Goal: Information Seeking & Learning: Check status

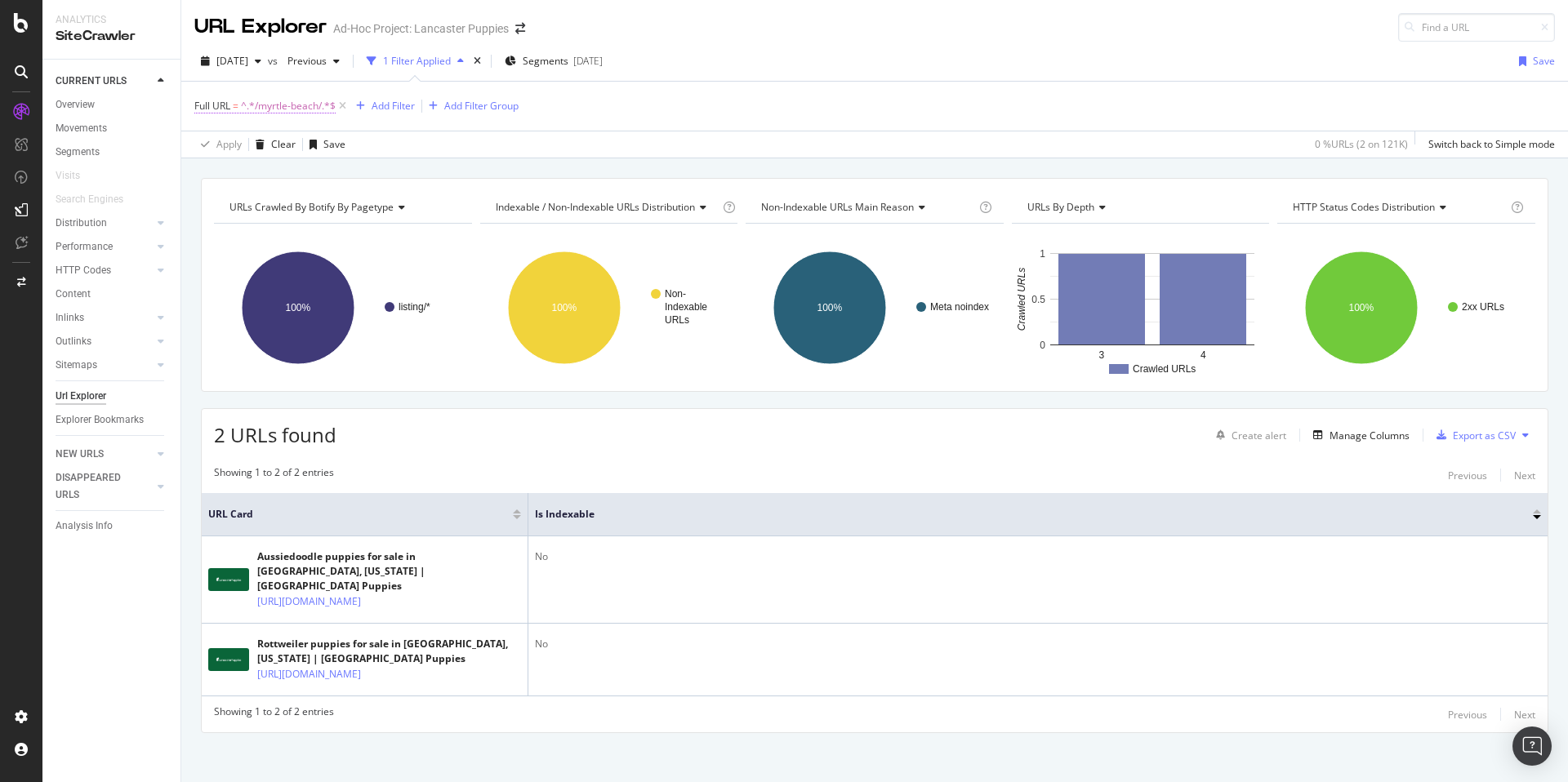
click at [298, 103] on span "^.*/myrtle-beach/.*$" at bounding box center [288, 106] width 95 height 23
click at [265, 176] on input "/myrtle-beach/" at bounding box center [286, 174] width 154 height 26
paste input "[PERSON_NAME]"
type input "/[PERSON_NAME]/"
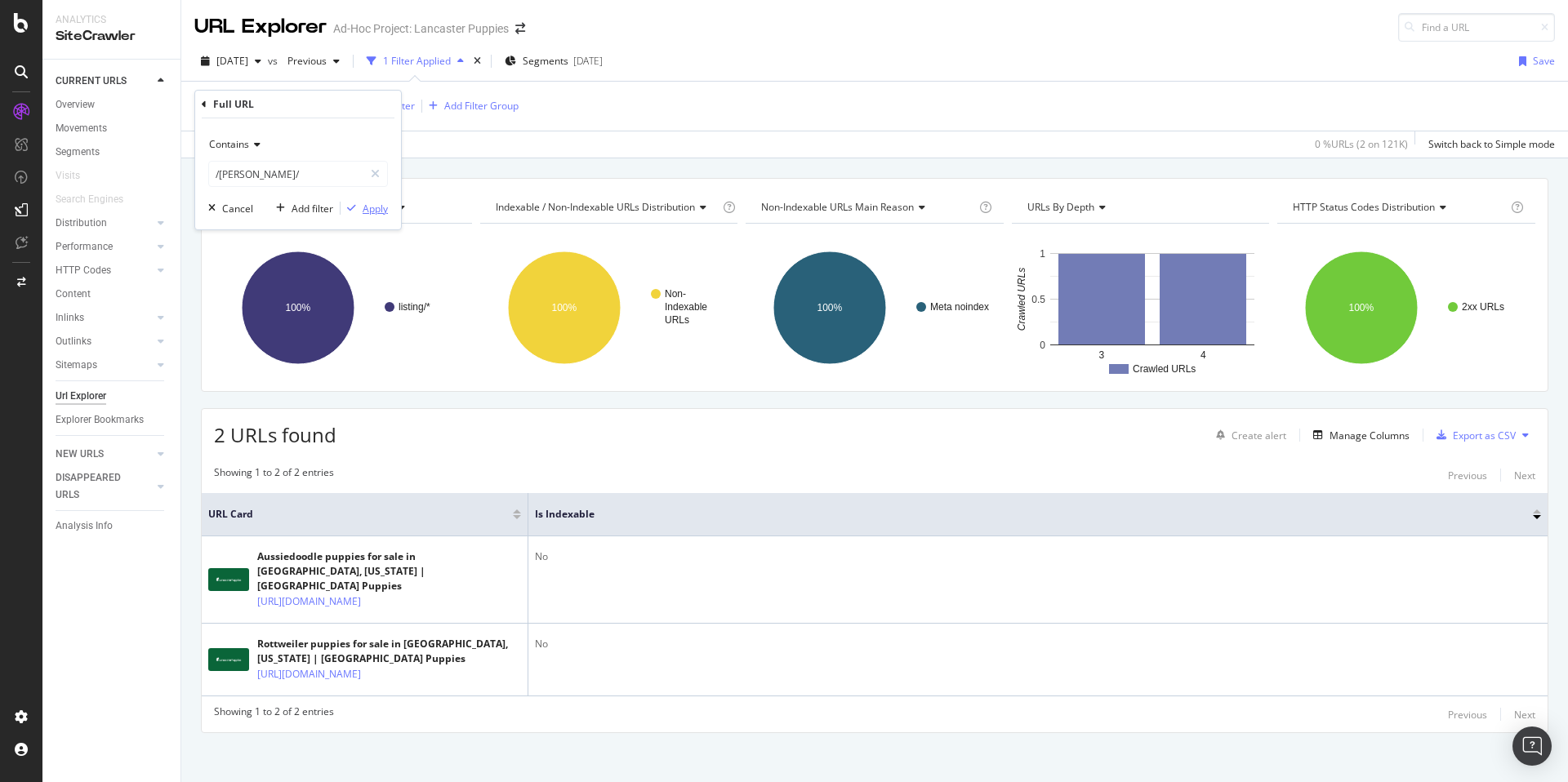
click at [362, 205] on div "Apply" at bounding box center [375, 209] width 25 height 14
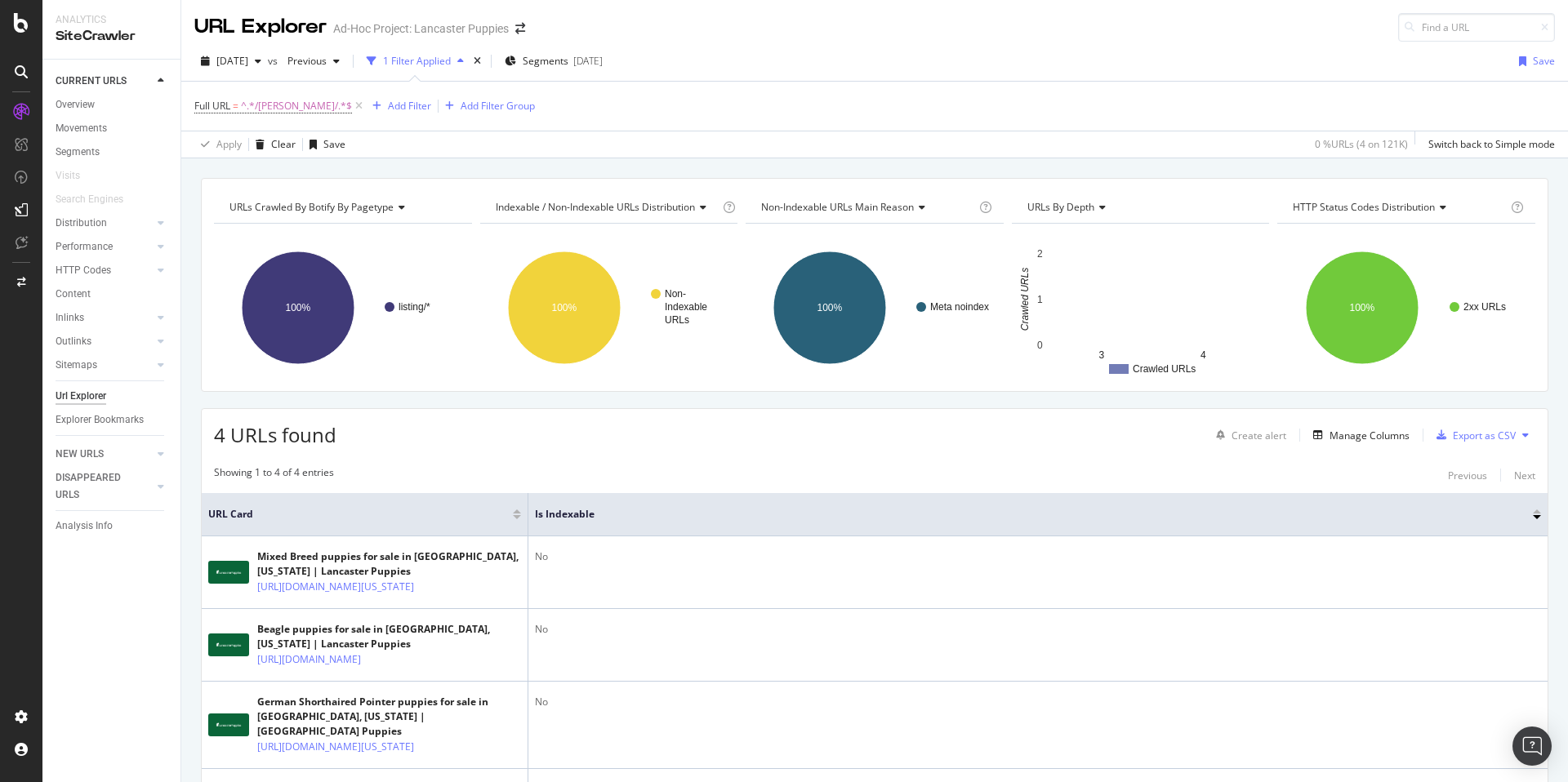
scroll to position [269, 0]
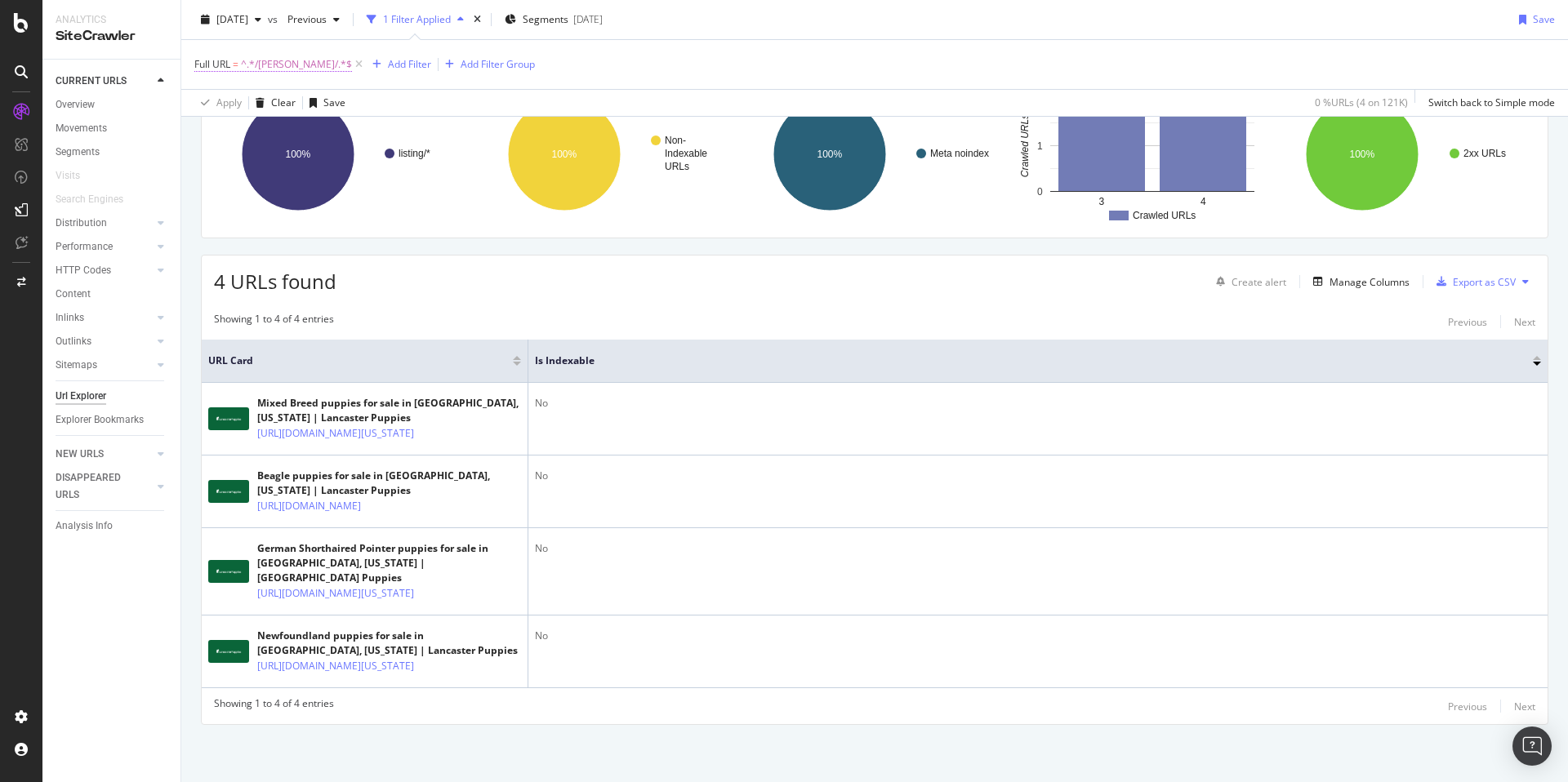
click at [297, 66] on span "^.*/[PERSON_NAME]/.*$" at bounding box center [296, 64] width 111 height 23
click at [248, 132] on input "/[PERSON_NAME]/" at bounding box center [286, 133] width 154 height 26
click at [242, 133] on input "/[PERSON_NAME]/" at bounding box center [286, 133] width 154 height 26
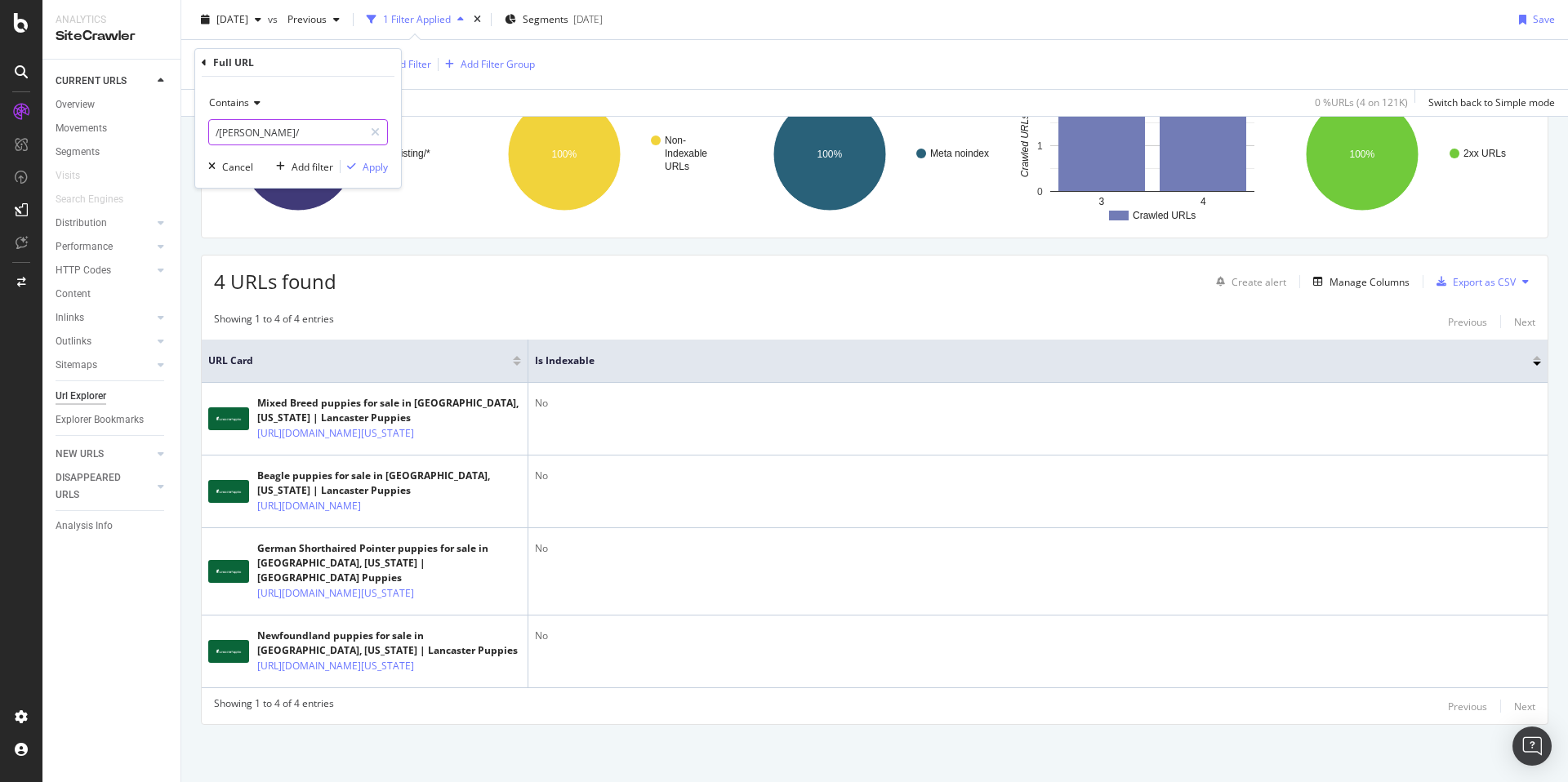
paste input "acon"
type input "/macon/"
click at [383, 162] on div "Apply" at bounding box center [375, 167] width 25 height 14
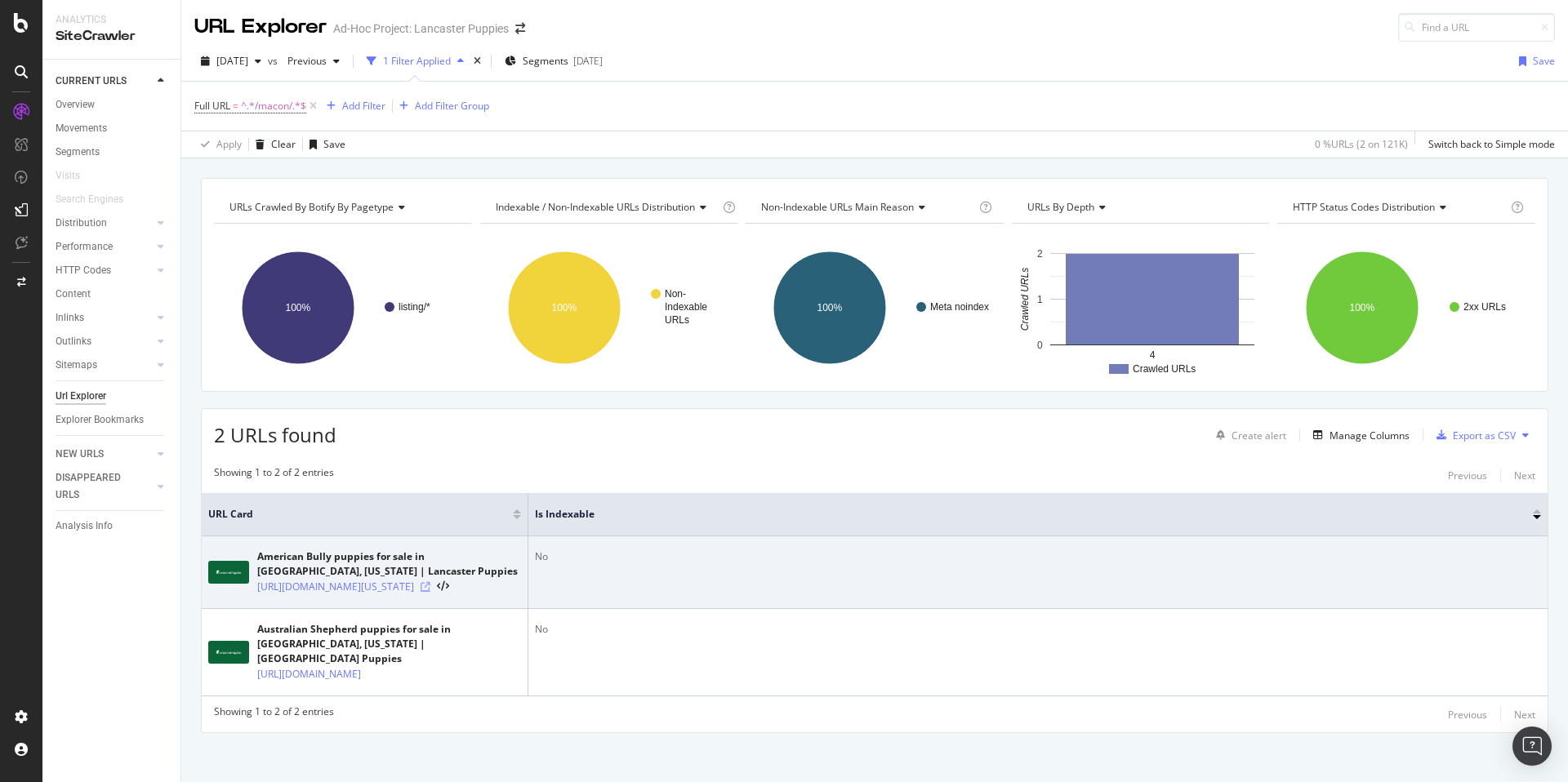
click at [430, 592] on icon at bounding box center [425, 586] width 10 height 10
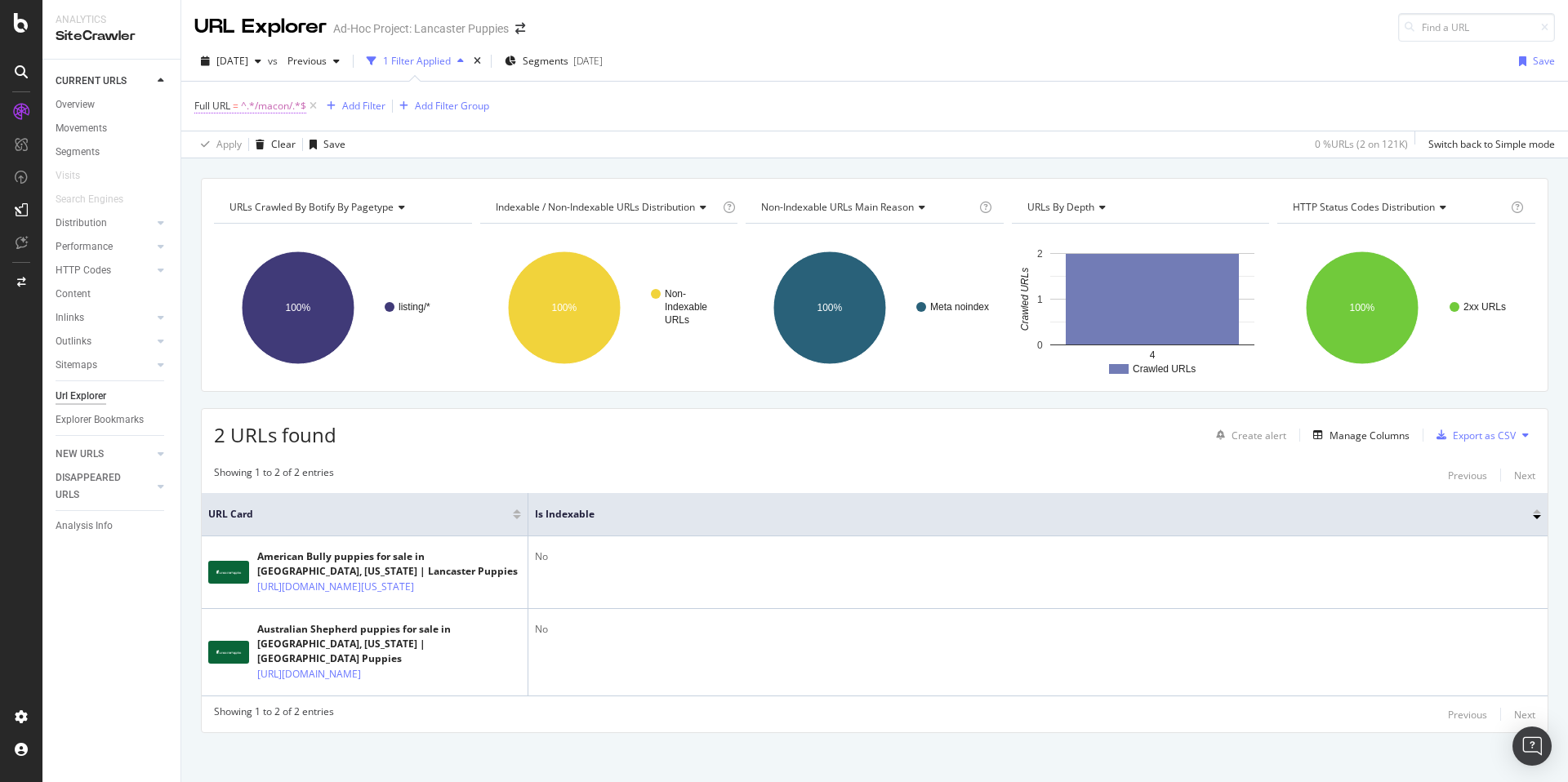
click at [289, 107] on span "^.*/macon/.*$" at bounding box center [273, 106] width 65 height 23
click at [234, 176] on input "/macon/" at bounding box center [286, 174] width 154 height 26
click at [225, 176] on input "/macon/" at bounding box center [286, 174] width 154 height 26
paste input "savannah"
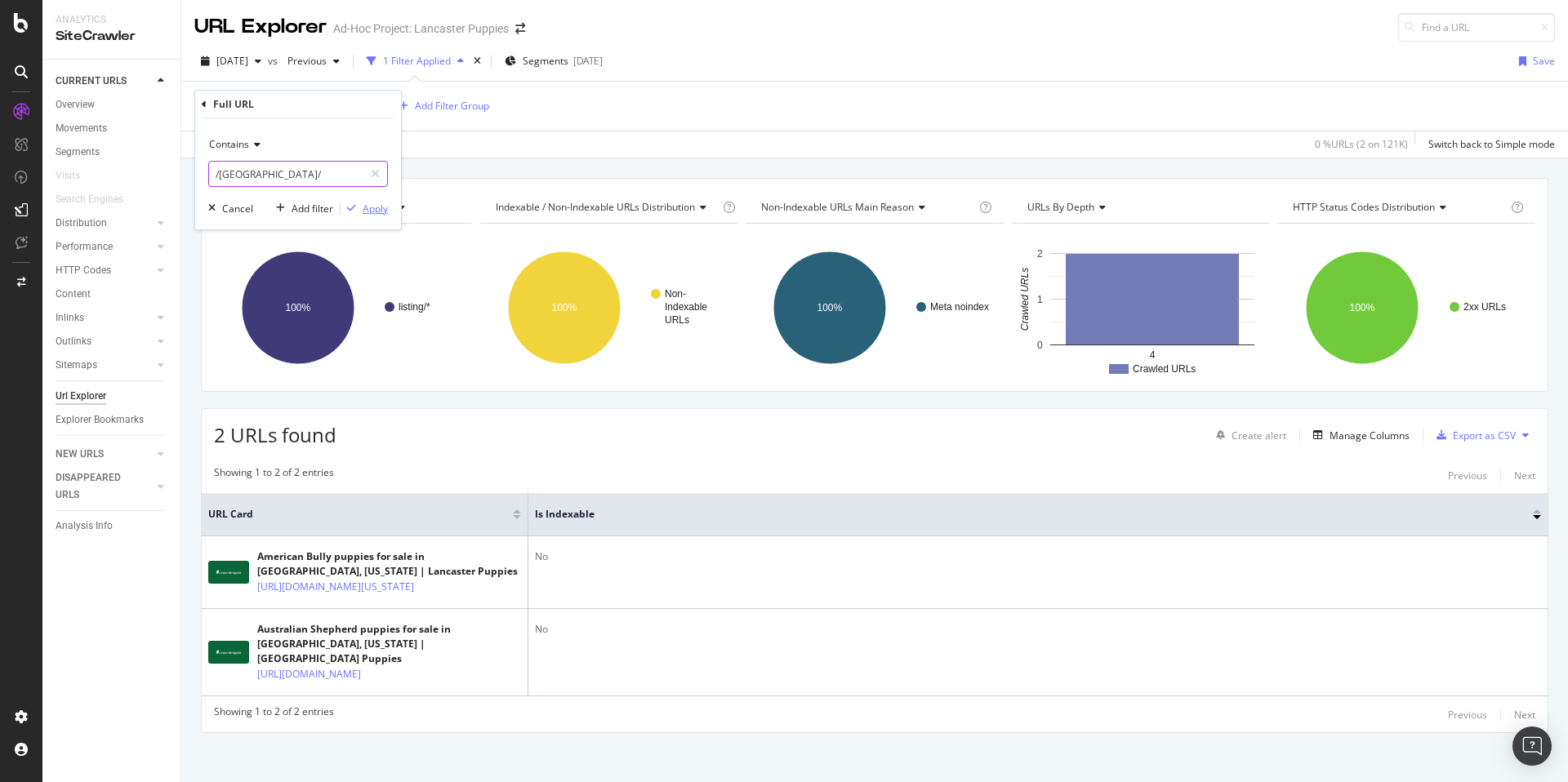
type input "/[GEOGRAPHIC_DATA]/"
click at [369, 212] on div "Apply" at bounding box center [375, 209] width 25 height 14
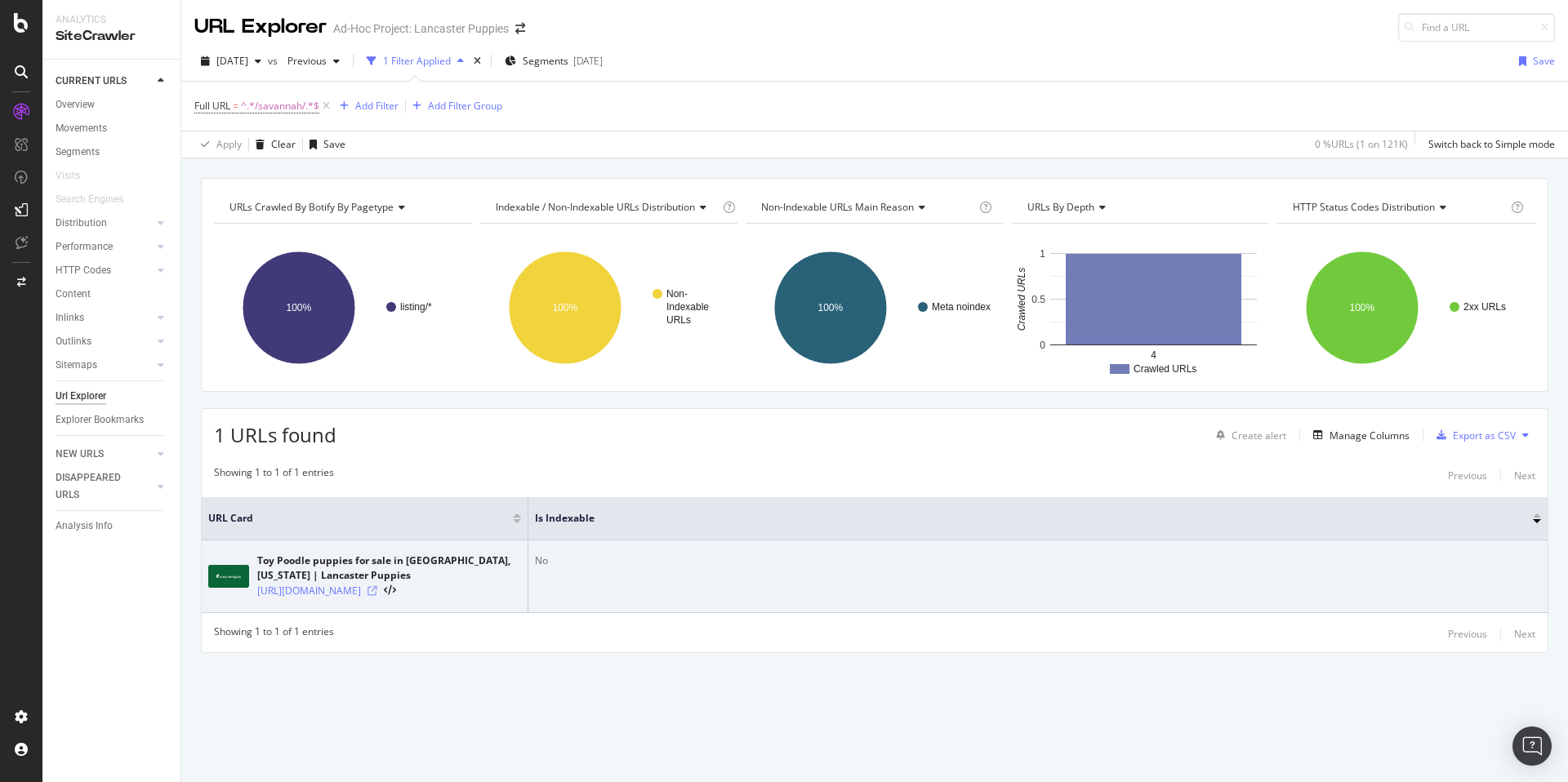
click at [377, 596] on icon at bounding box center [372, 591] width 10 height 10
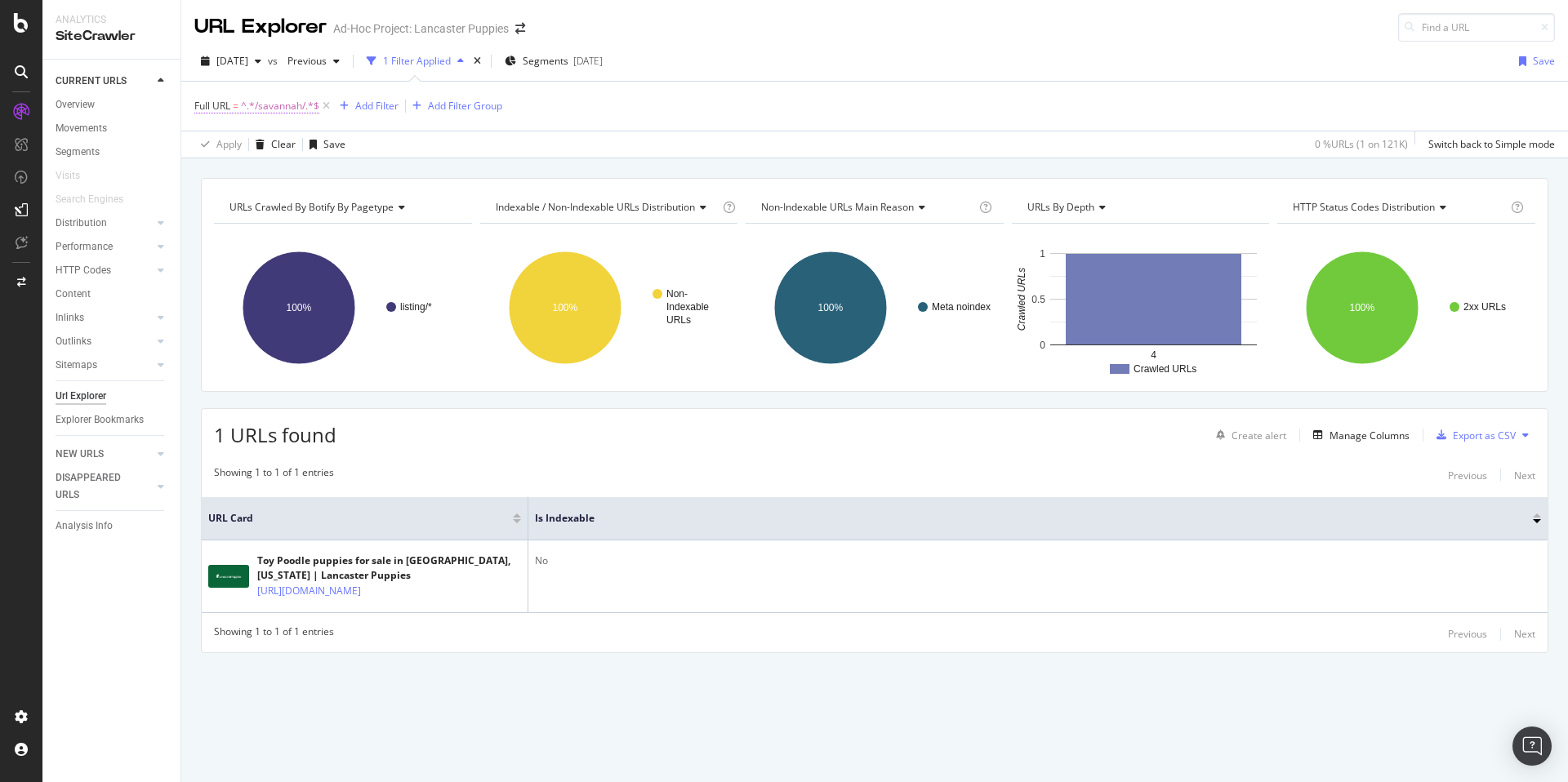
click at [285, 106] on span "^.*/savannah/.*$" at bounding box center [279, 106] width 78 height 23
click at [242, 175] on input "/[GEOGRAPHIC_DATA]/" at bounding box center [286, 174] width 154 height 26
click at [236, 175] on input "/[GEOGRAPHIC_DATA]/" at bounding box center [286, 174] width 154 height 26
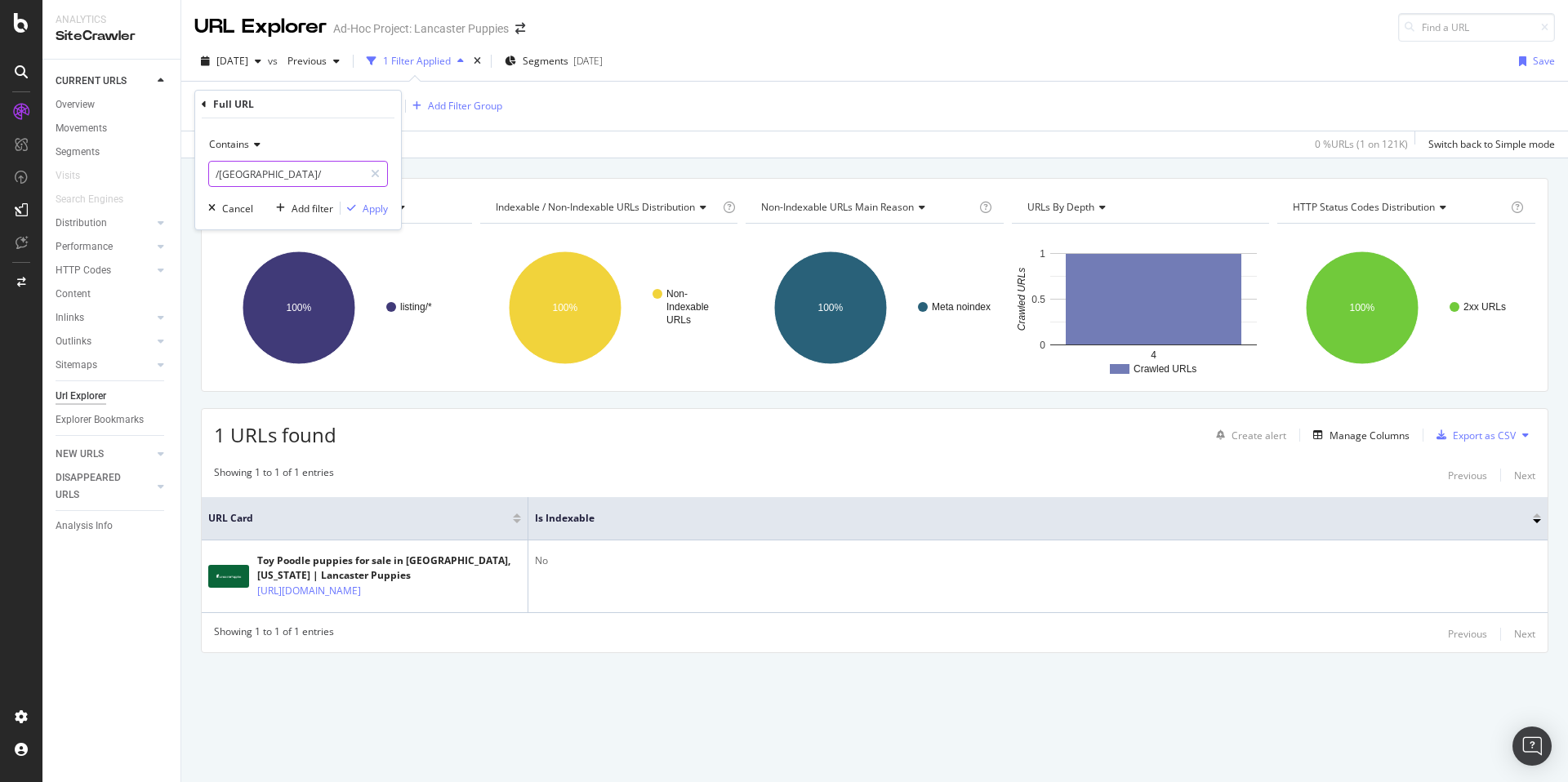
paste input "rockford"
type input "/rockford/"
click at [381, 205] on div "Apply" at bounding box center [375, 209] width 25 height 14
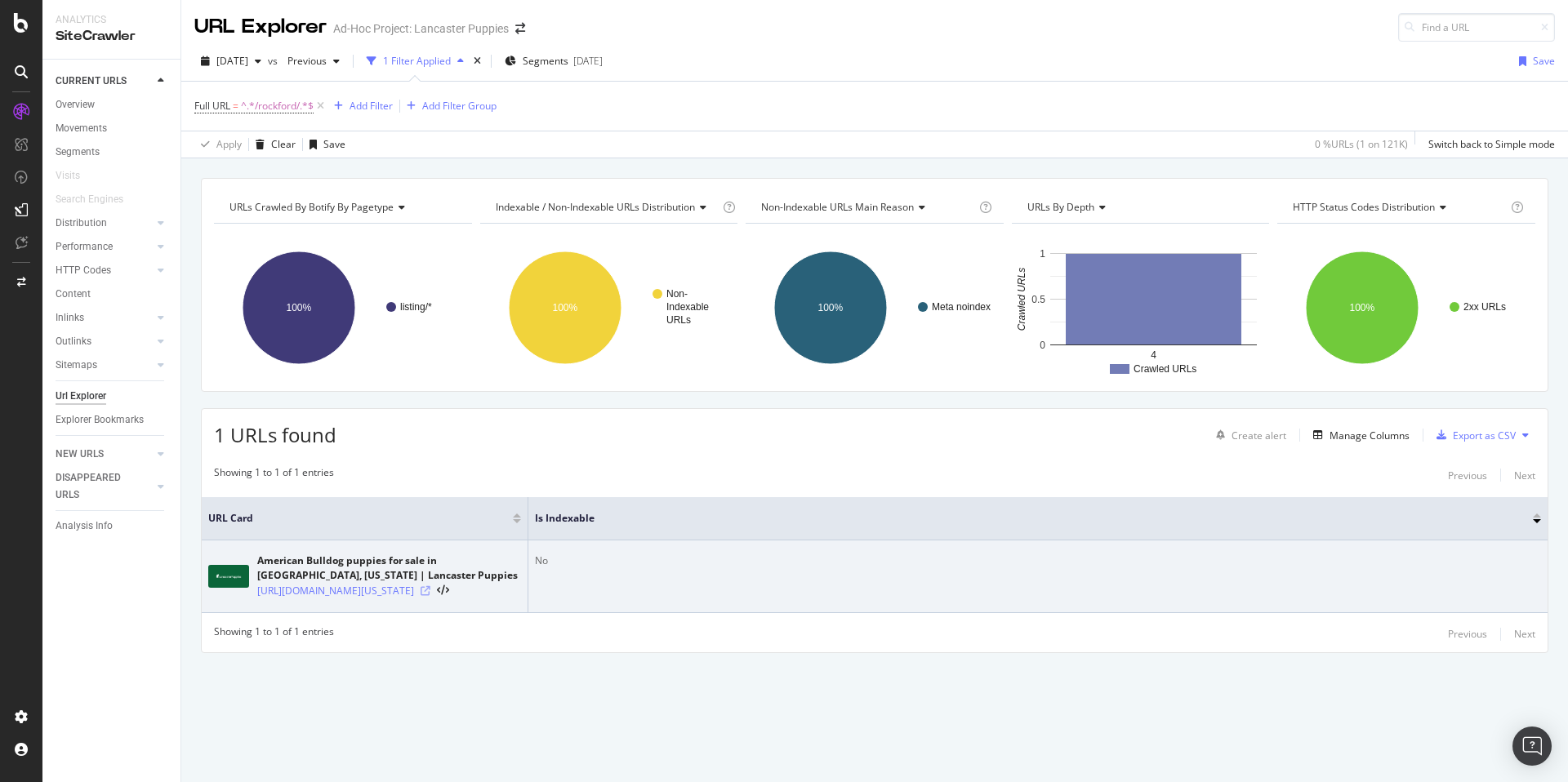
click at [430, 596] on icon at bounding box center [425, 591] width 10 height 10
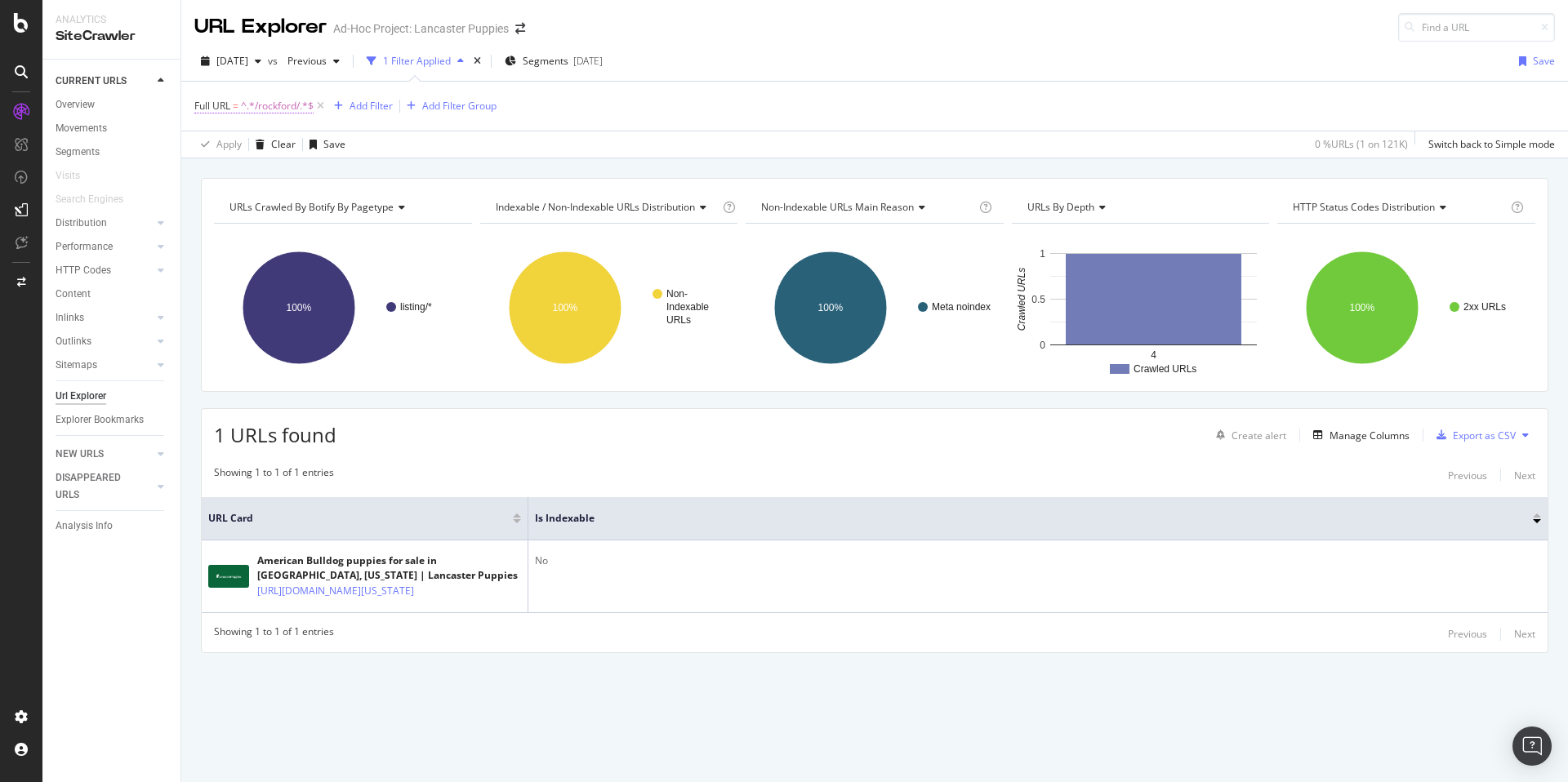
click at [262, 105] on span "^.*/rockford/.*$" at bounding box center [276, 106] width 73 height 23
click at [240, 175] on input "/rockford/" at bounding box center [286, 174] width 154 height 26
click at [237, 175] on input "/rockford/" at bounding box center [286, 174] width 154 height 26
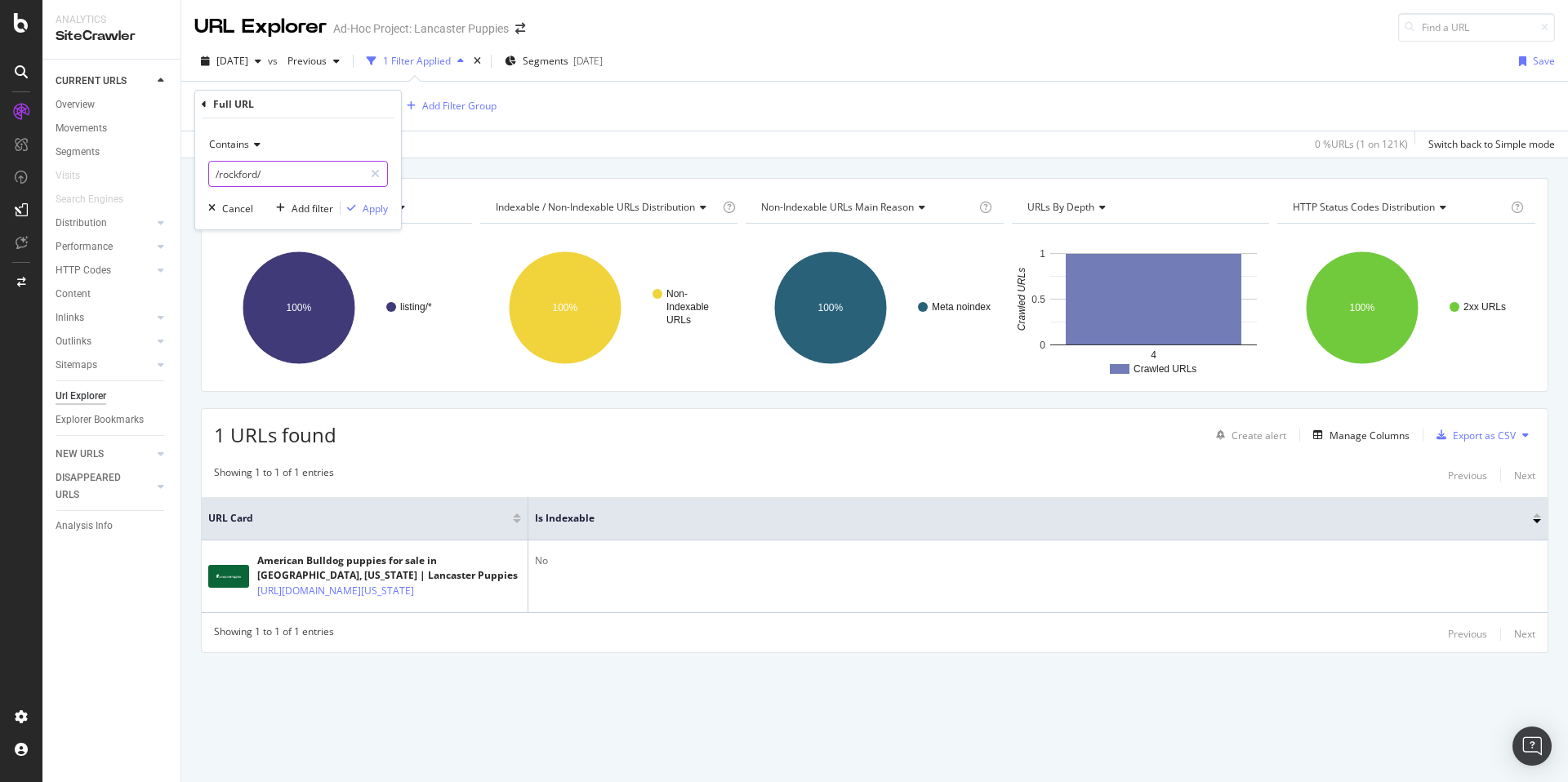
paste input "visalia"
type input "/visalia/"
click at [370, 208] on div "Apply" at bounding box center [375, 209] width 25 height 14
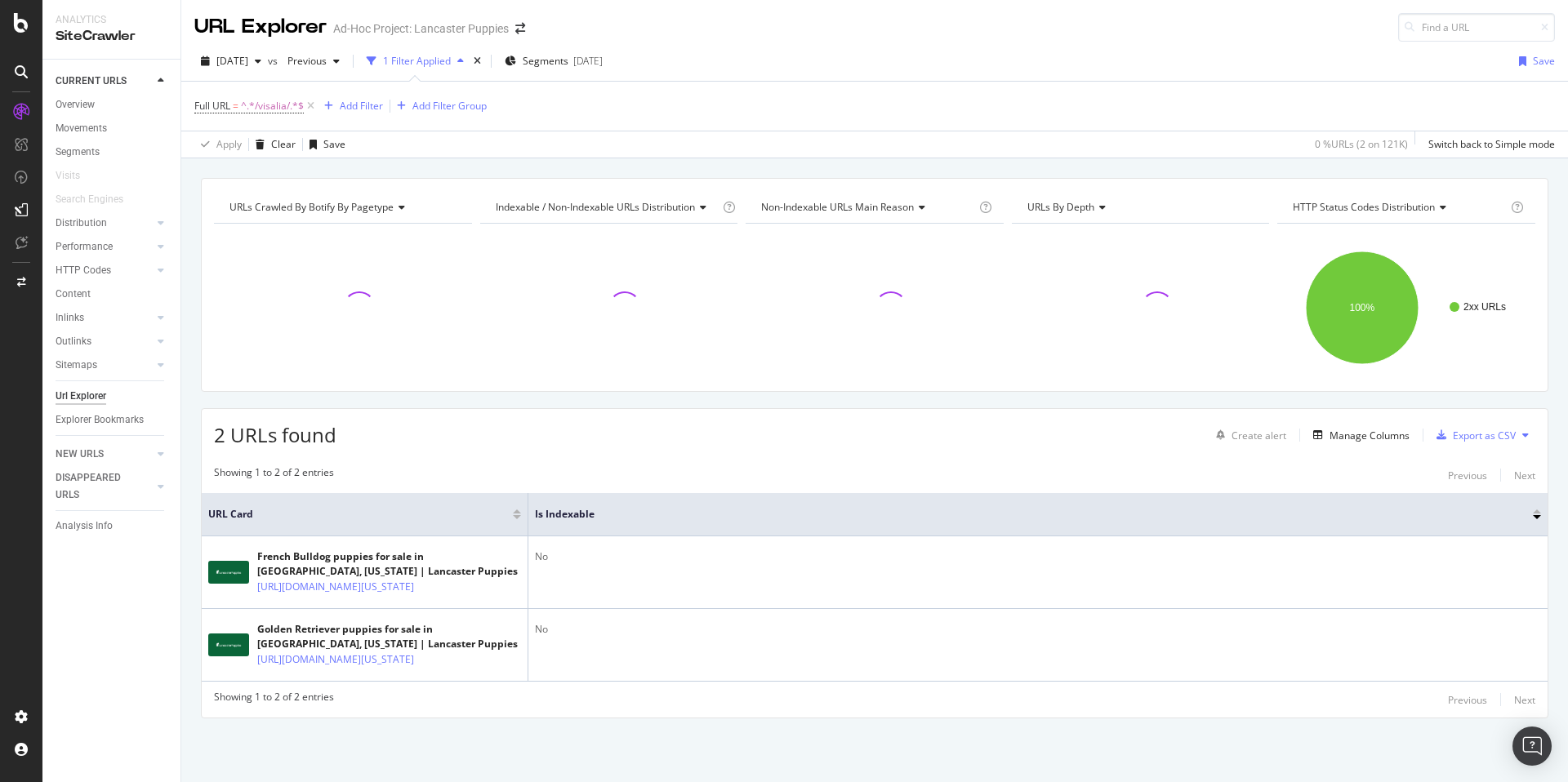
scroll to position [59, 0]
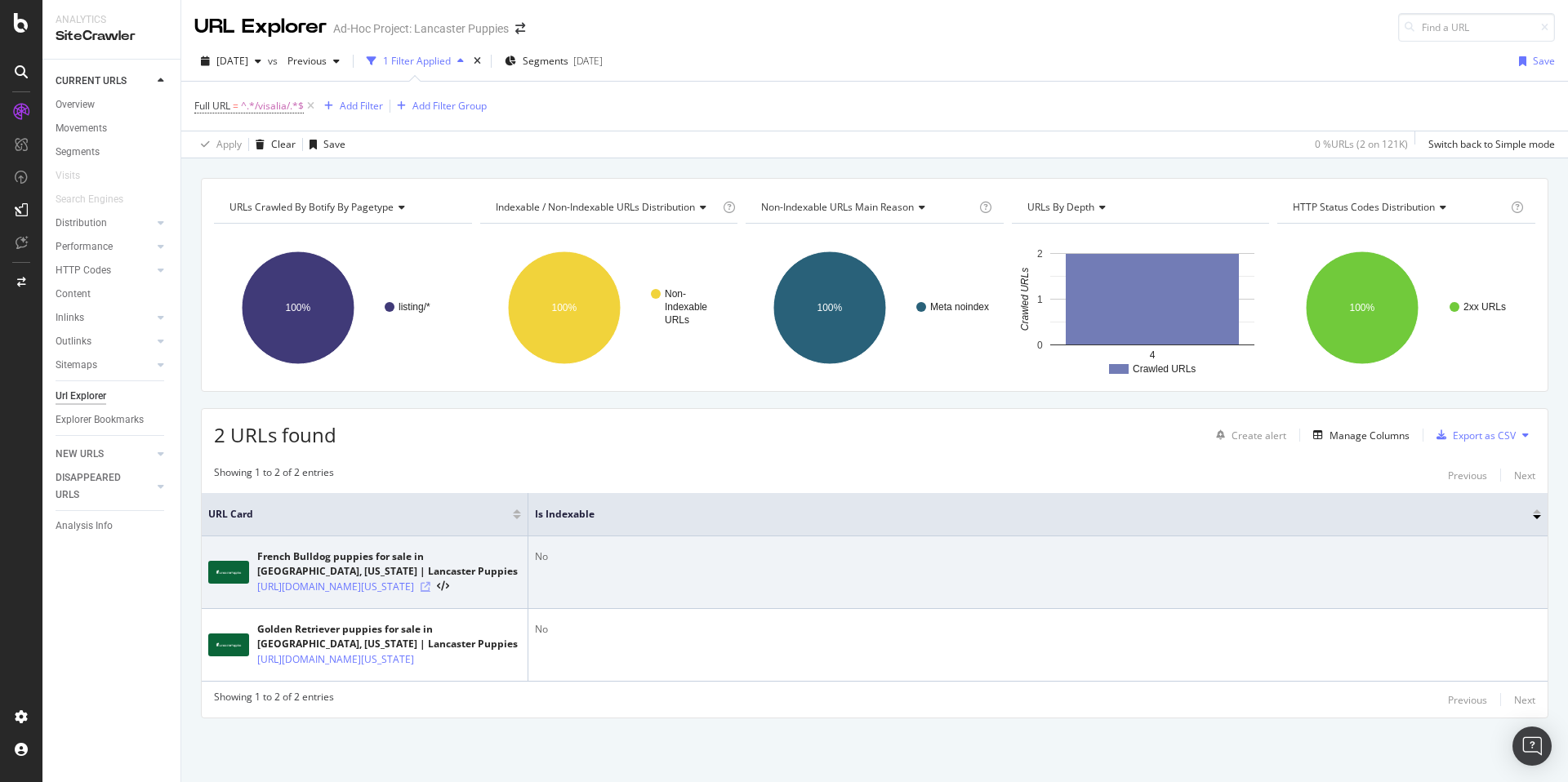
click at [430, 582] on icon at bounding box center [425, 586] width 10 height 10
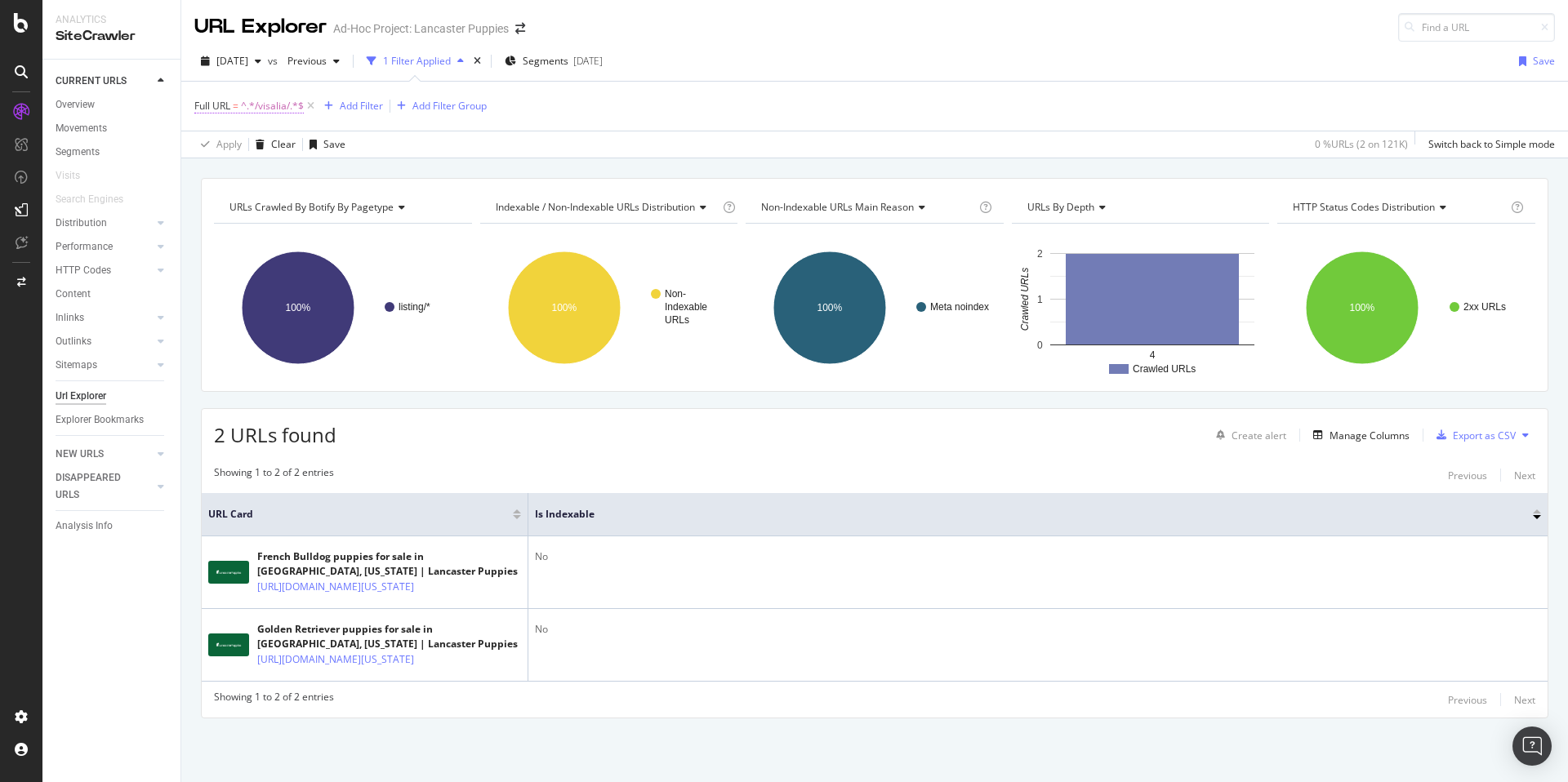
click at [279, 95] on span "^.*/visalia/.*$" at bounding box center [272, 106] width 63 height 23
click at [227, 131] on input "/visalia/" at bounding box center [286, 133] width 154 height 26
click at [228, 131] on input "/visalia/" at bounding box center [286, 133] width 154 height 26
click at [236, 133] on input "/visalia/" at bounding box center [286, 133] width 154 height 26
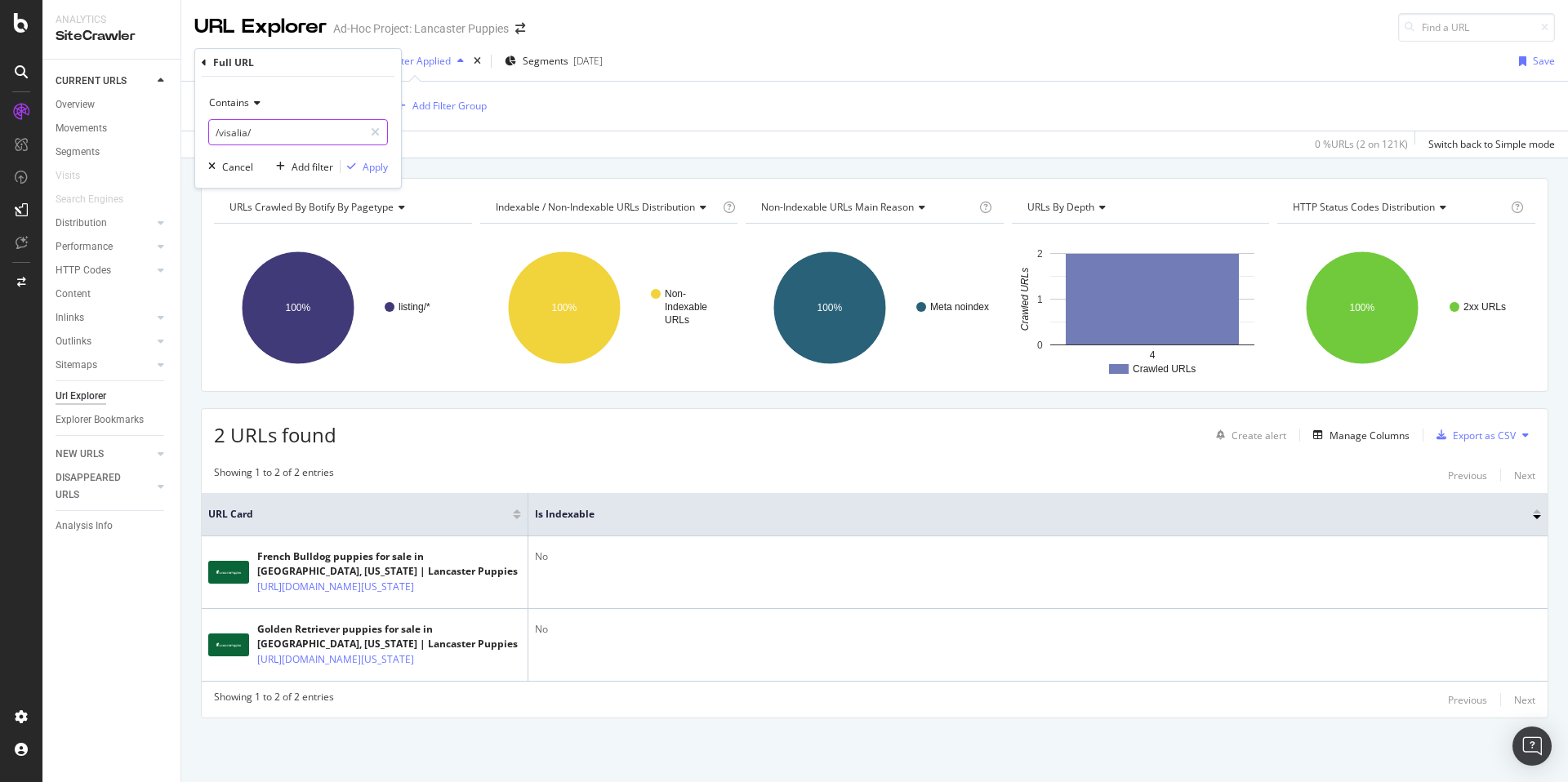
paste input "[PERSON_NAME]"
type input "/yakima/"
click at [375, 162] on div "Apply" at bounding box center [375, 167] width 25 height 14
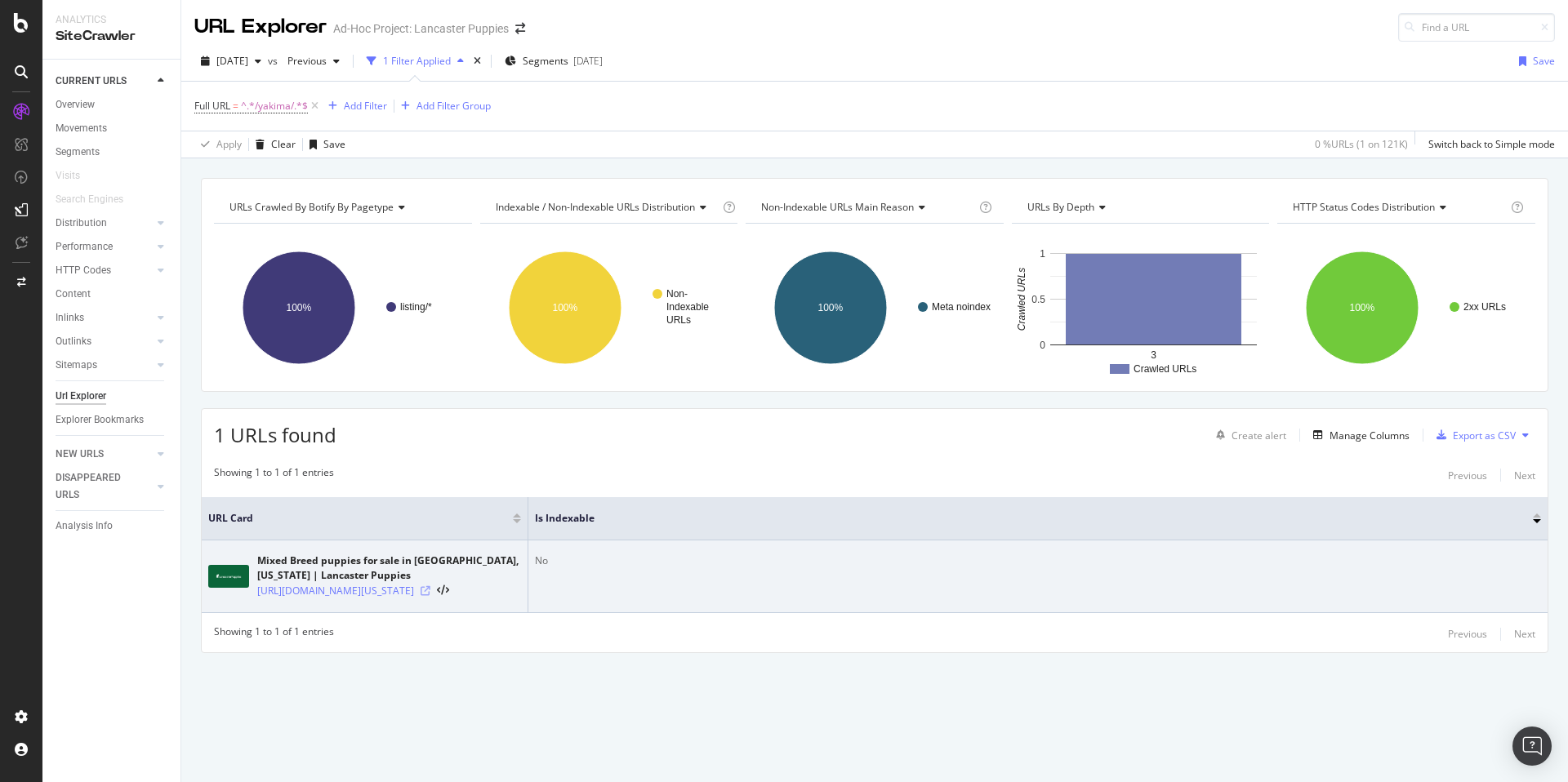
click at [430, 596] on icon at bounding box center [425, 591] width 10 height 10
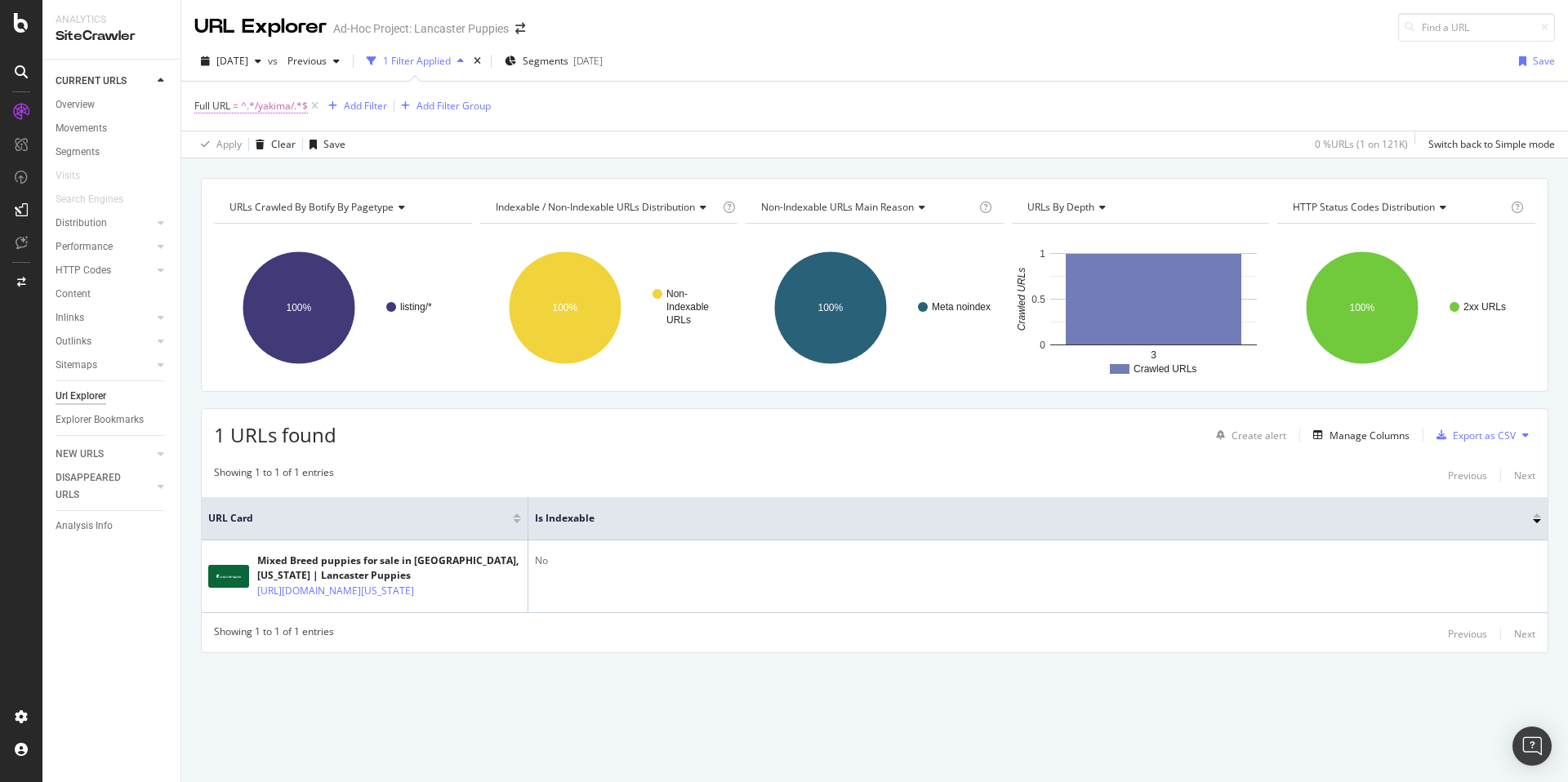
click at [283, 109] on span "^.*/yakima/.*$" at bounding box center [274, 106] width 67 height 23
click at [247, 172] on input "/yakima/" at bounding box center [286, 174] width 154 height 26
click at [236, 174] on input "/yakima/" at bounding box center [286, 174] width 154 height 26
paste input "reno"
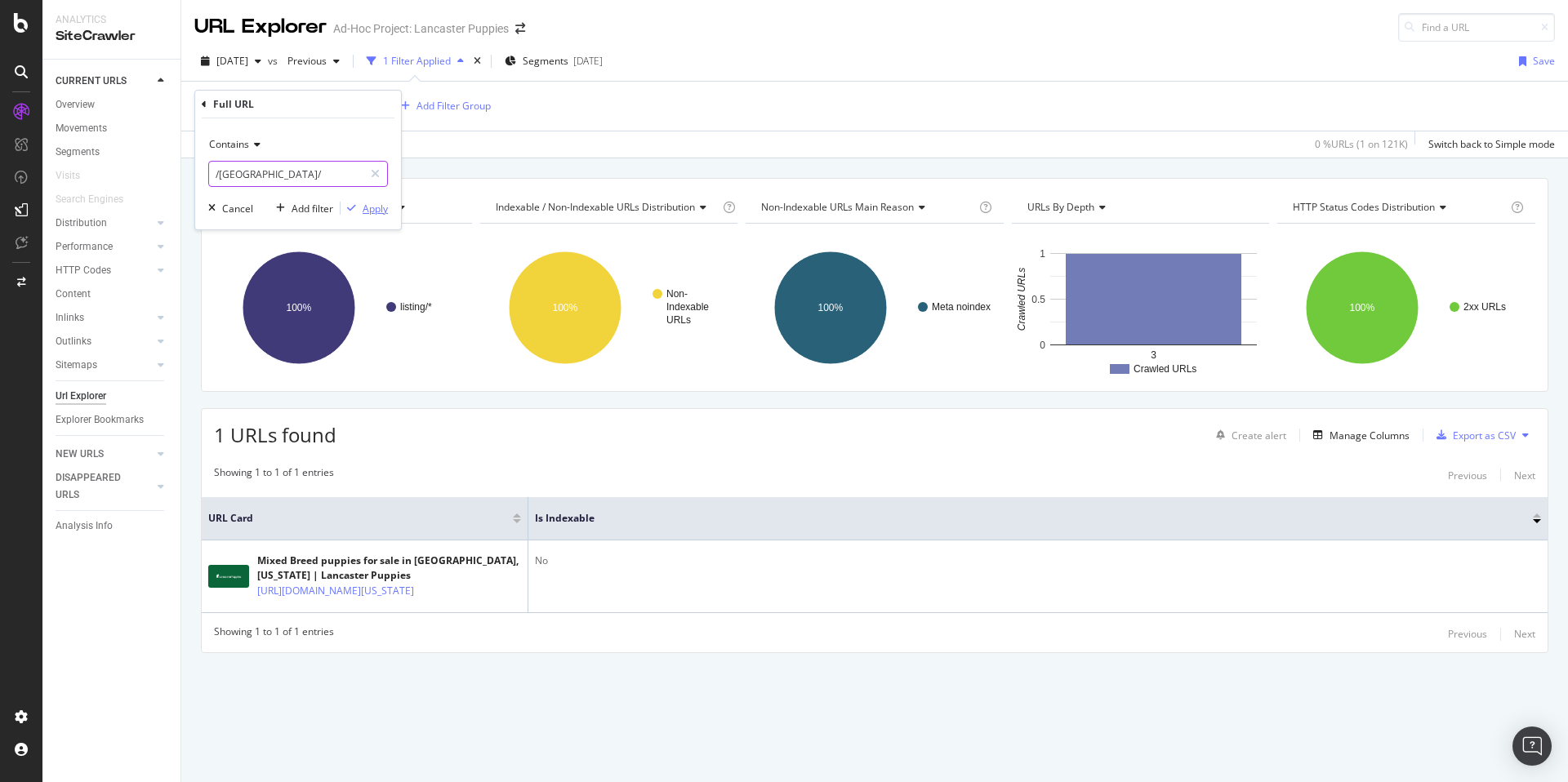
type input "/[GEOGRAPHIC_DATA]/"
click at [359, 206] on div "button" at bounding box center [351, 208] width 22 height 10
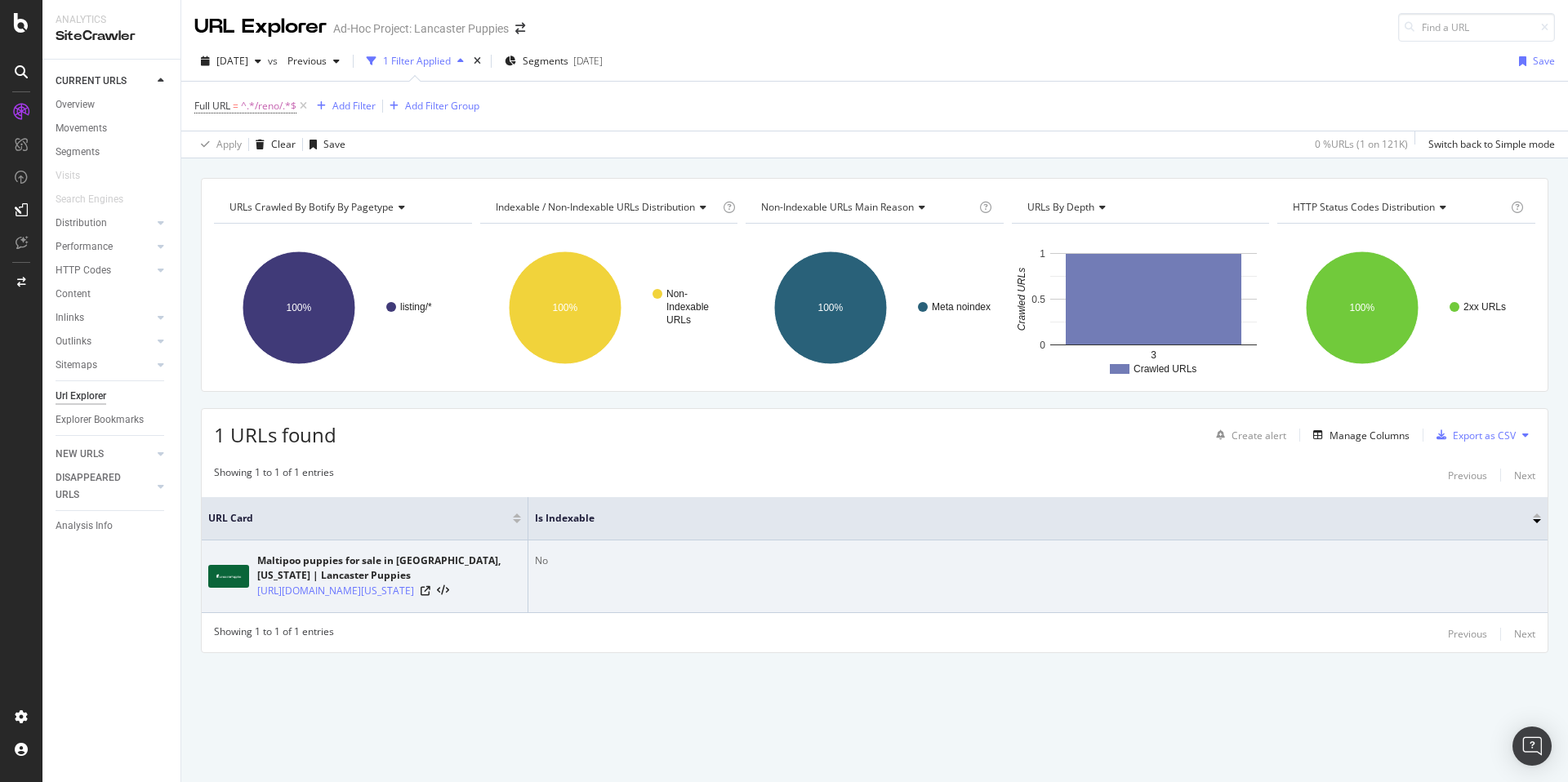
click at [490, 599] on div "[URL][DOMAIN_NAME][US_STATE]" at bounding box center [389, 591] width 264 height 17
click at [430, 596] on icon at bounding box center [425, 591] width 10 height 10
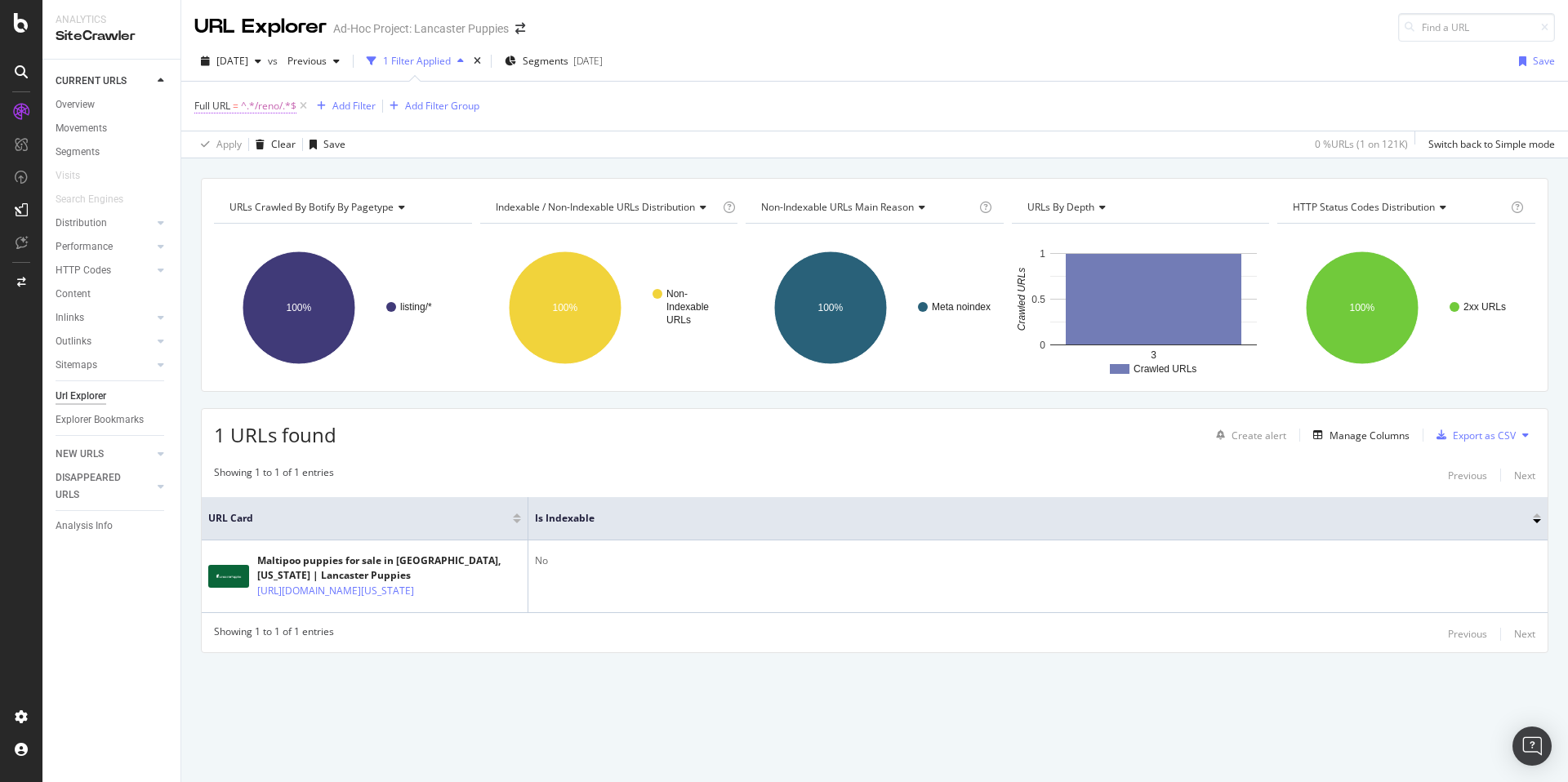
click at [276, 101] on span "^.*/reno/.*$" at bounding box center [268, 106] width 55 height 23
click at [229, 170] on input "/[GEOGRAPHIC_DATA]/" at bounding box center [286, 174] width 154 height 26
click at [228, 174] on input "/[GEOGRAPHIC_DATA]/" at bounding box center [286, 174] width 154 height 26
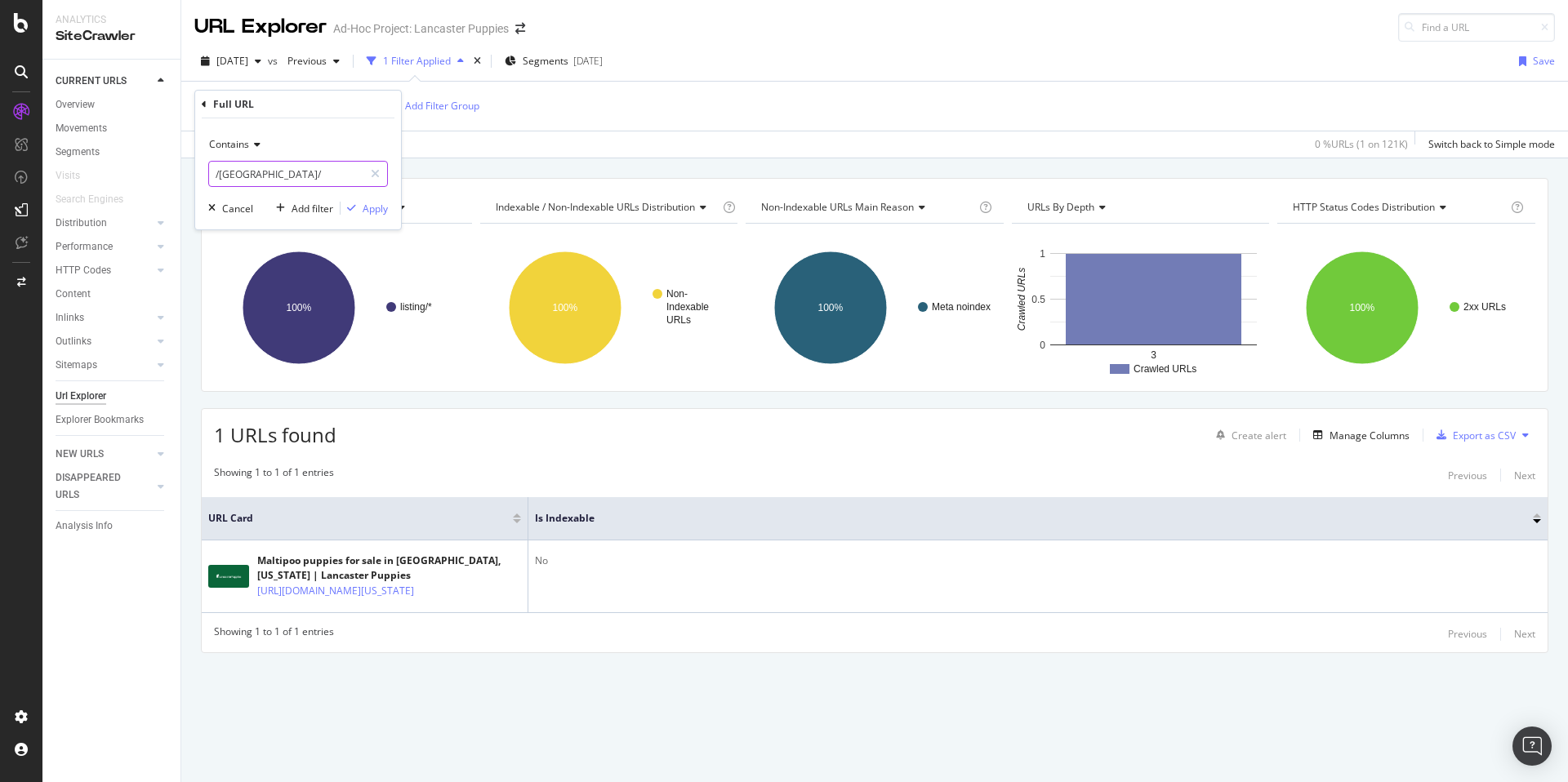
paste input "asheville"
type input "/asheville/"
click at [372, 204] on div "Apply" at bounding box center [375, 209] width 25 height 14
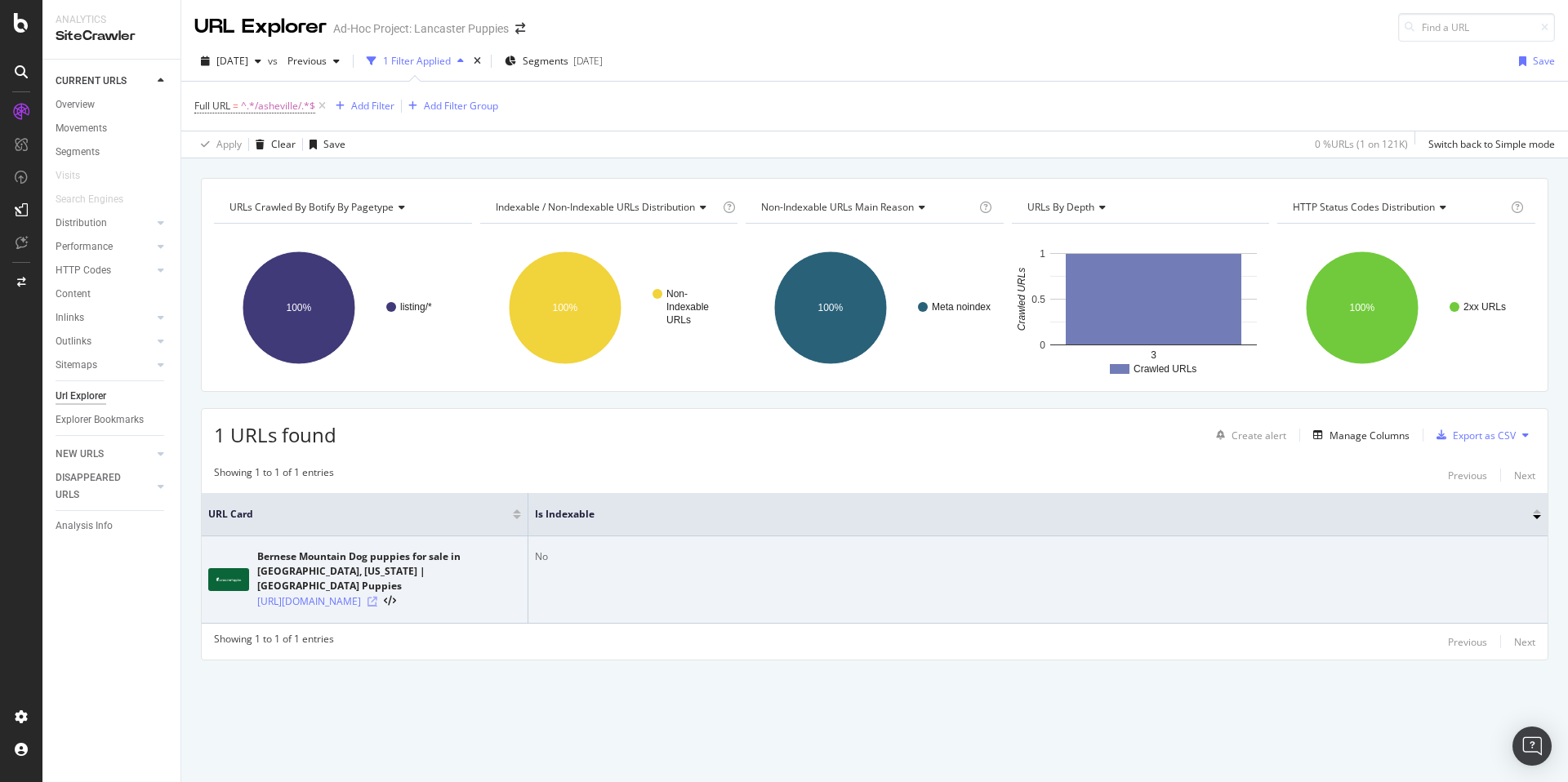
click at [377, 604] on icon at bounding box center [372, 601] width 10 height 10
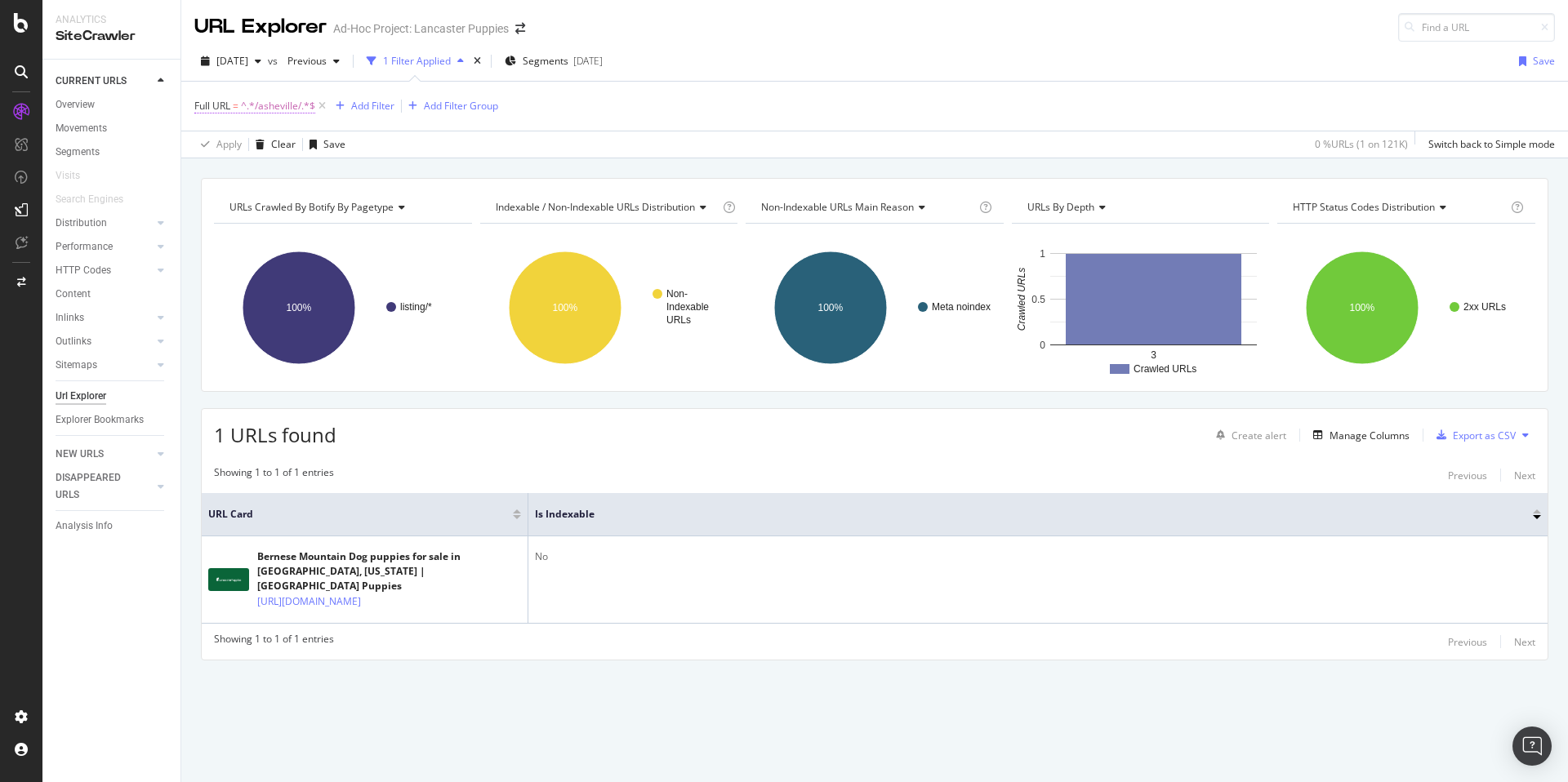
click at [285, 103] on span "^.*/asheville/.*$" at bounding box center [277, 106] width 75 height 23
click at [238, 170] on input "/asheville/" at bounding box center [286, 174] width 154 height 26
click at [236, 176] on input "/asheville/" at bounding box center [286, 174] width 154 height 26
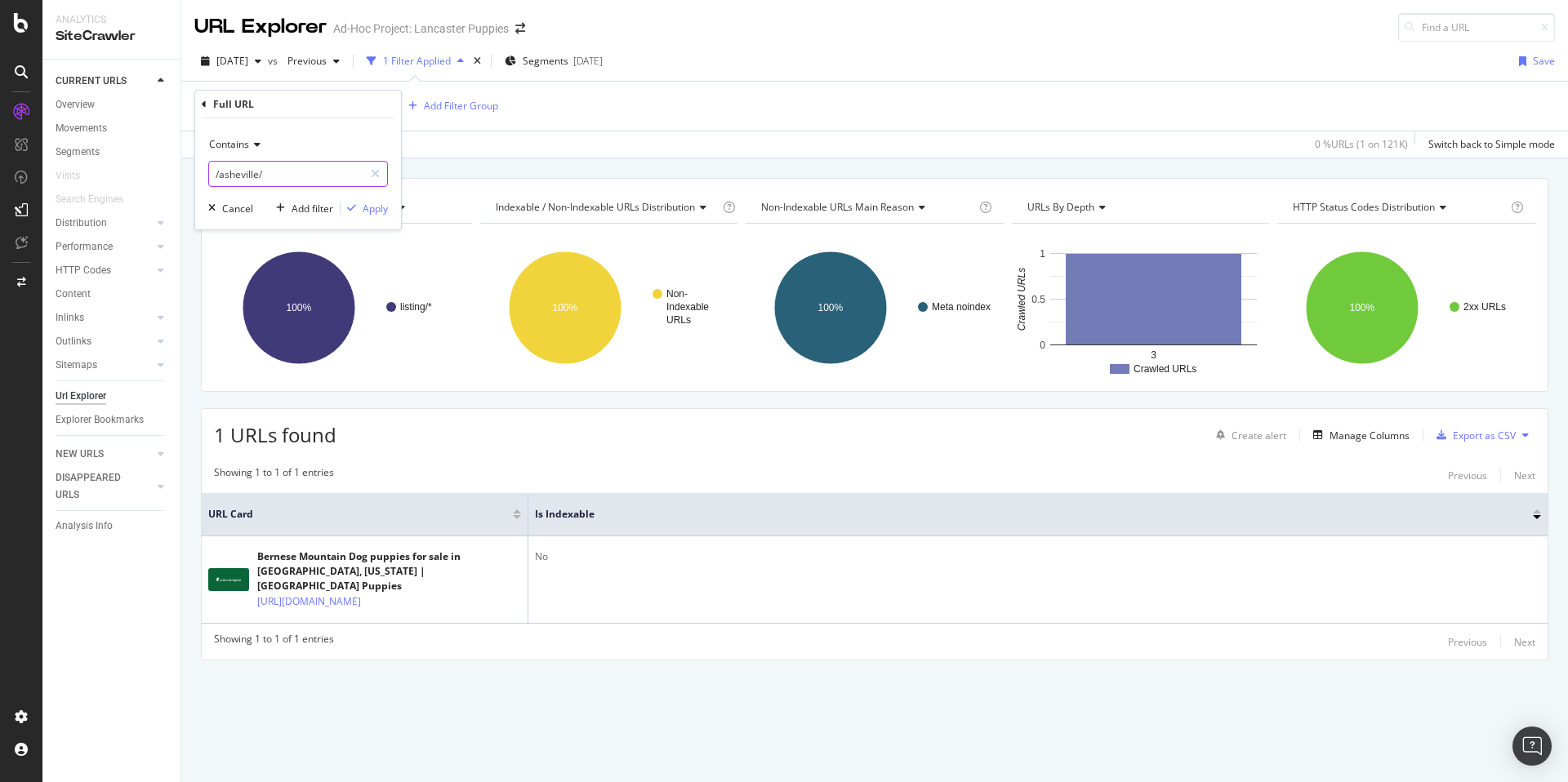
paste input "topeka"
type input "/topeka/"
click at [379, 207] on div "Apply" at bounding box center [375, 209] width 25 height 14
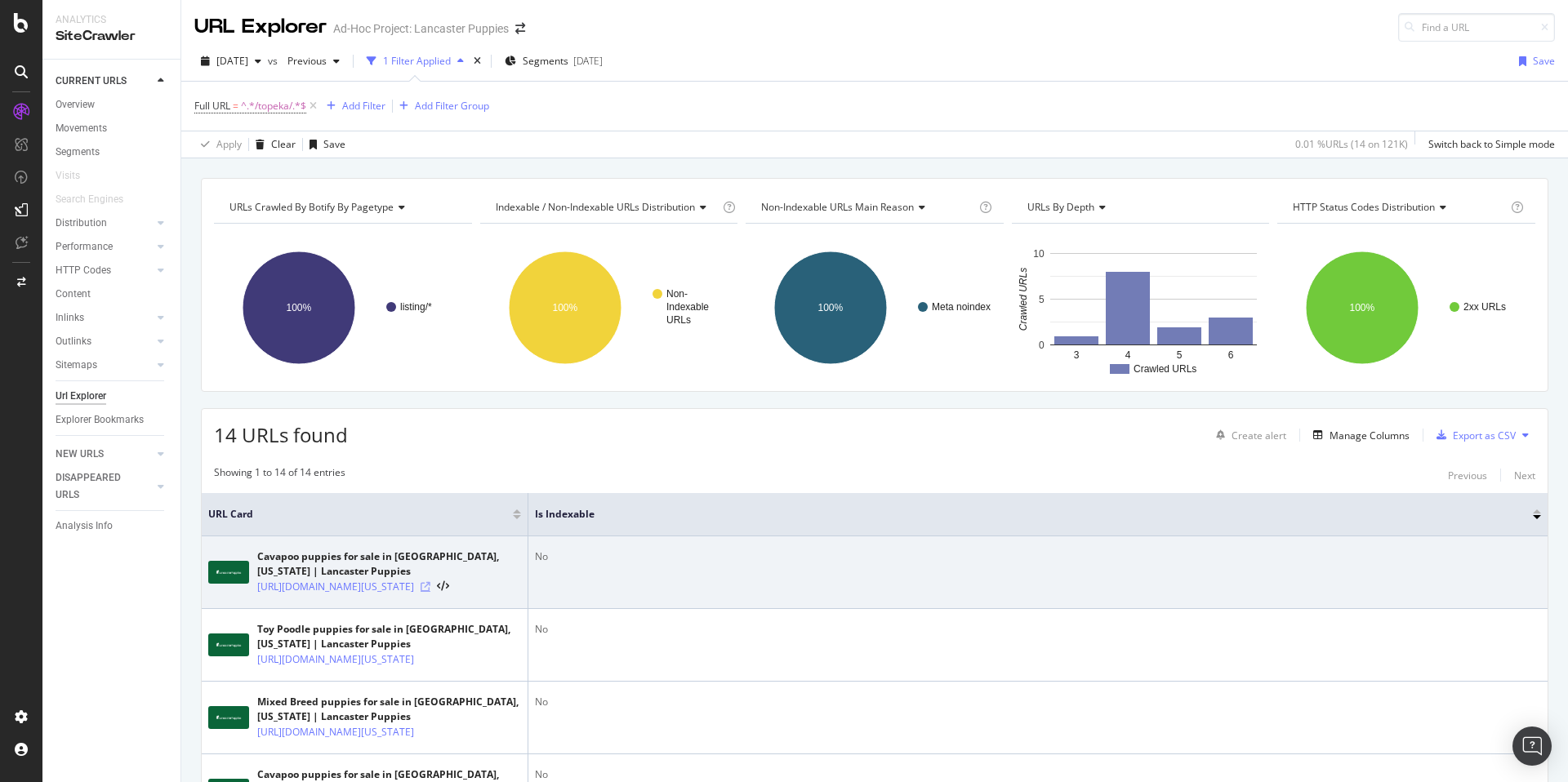
click at [430, 592] on icon at bounding box center [425, 586] width 10 height 10
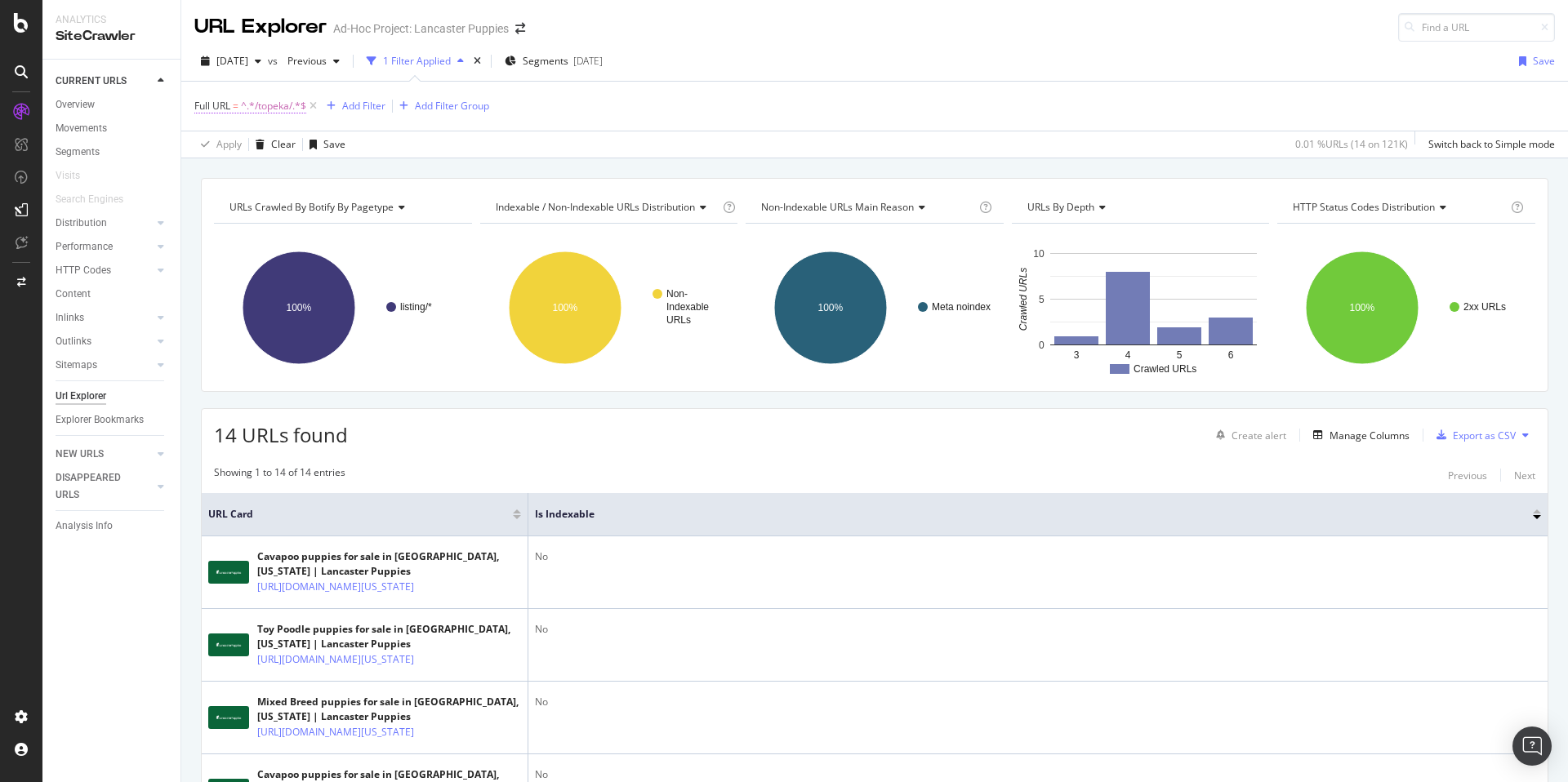
click at [254, 99] on span "^.*/topeka/.*$" at bounding box center [273, 106] width 65 height 23
click at [231, 172] on input "/topeka/" at bounding box center [286, 174] width 154 height 26
click at [236, 174] on input "/topeka/" at bounding box center [286, 174] width 154 height 26
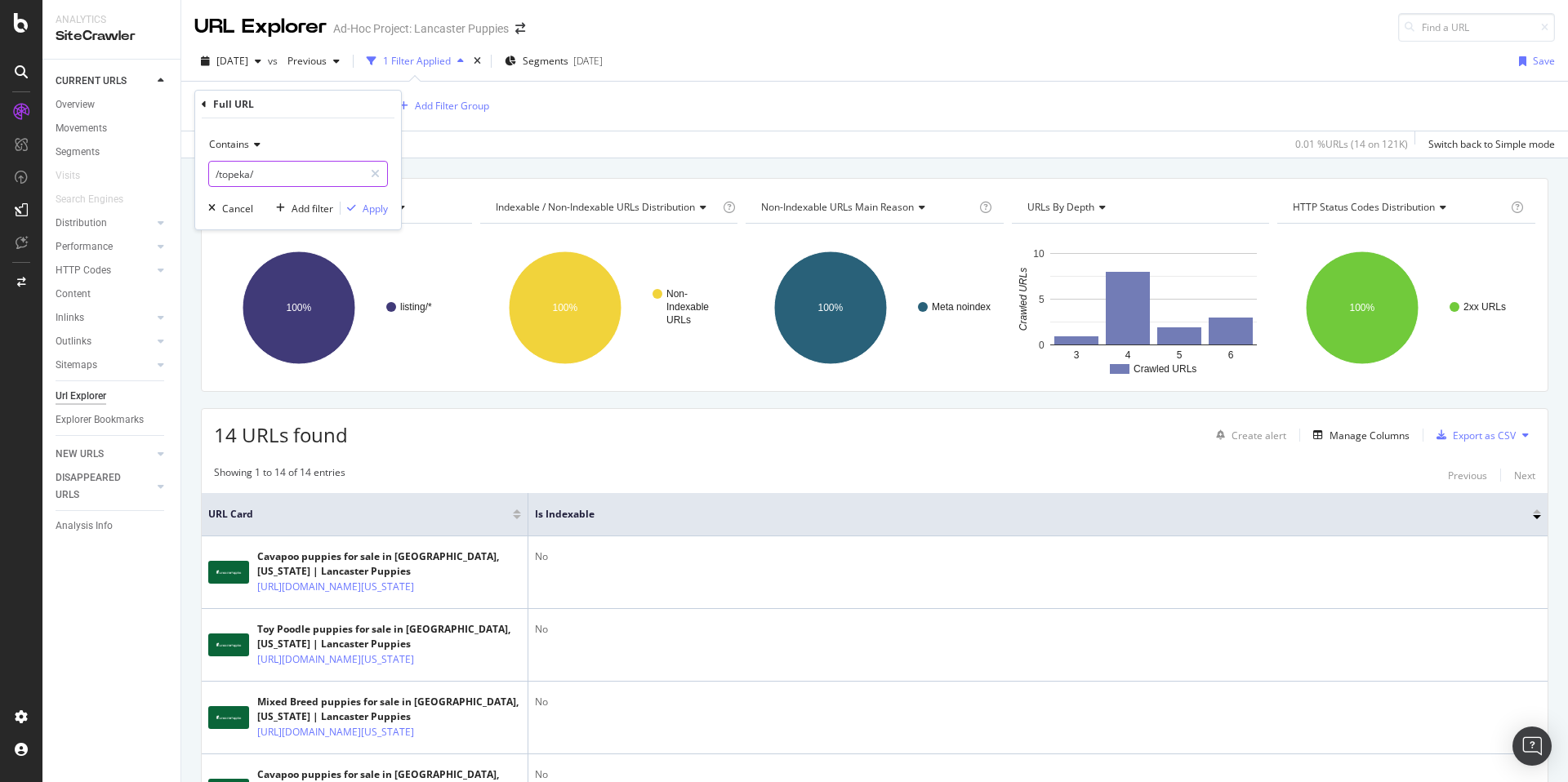
paste input "[GEOGRAPHIC_DATA]"
type input "/[GEOGRAPHIC_DATA]/"
click at [369, 211] on div "Apply" at bounding box center [375, 209] width 25 height 14
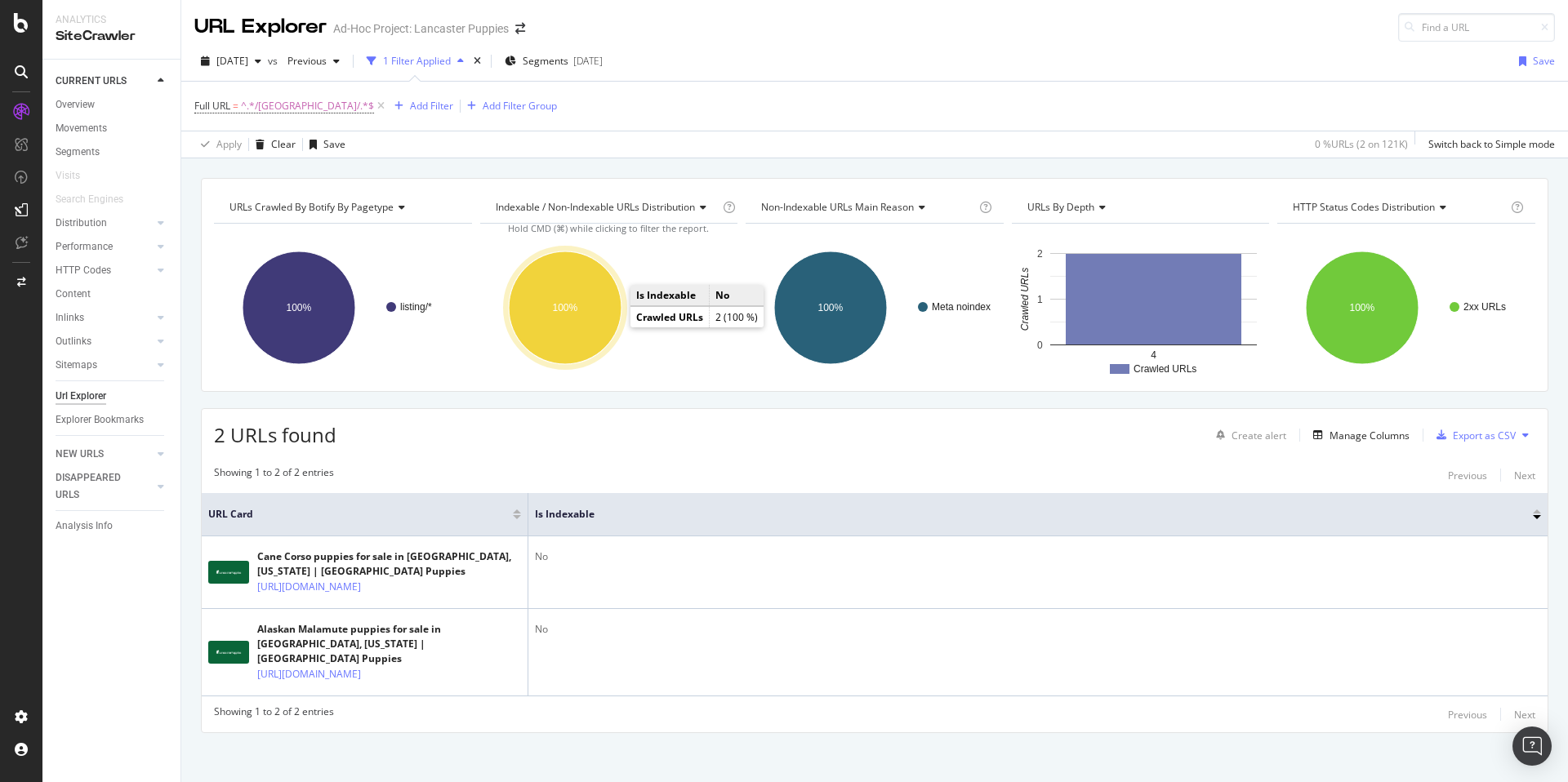
scroll to position [47, 0]
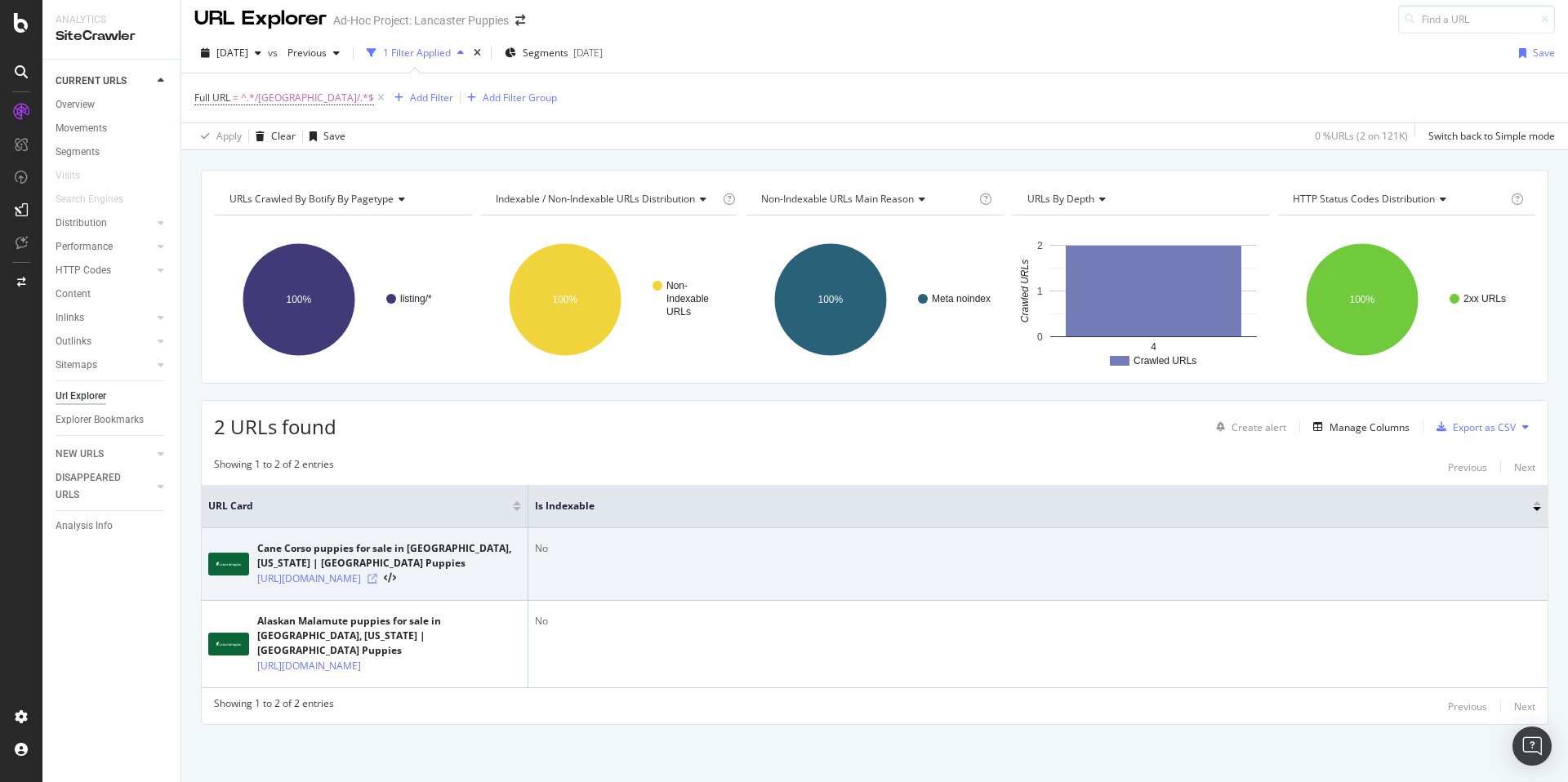
click at [377, 574] on icon at bounding box center [372, 578] width 10 height 10
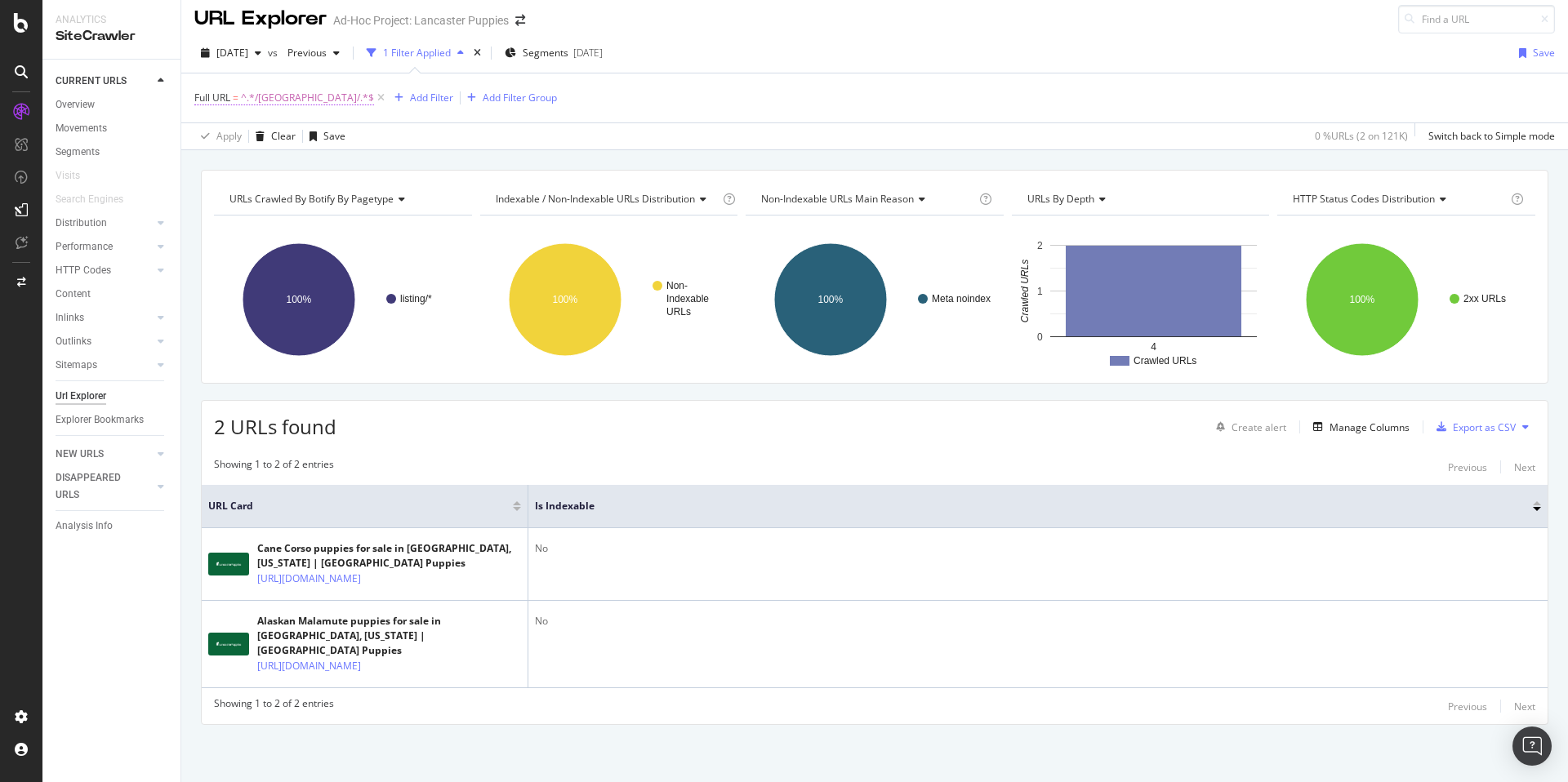
click at [281, 87] on span "^.*/[GEOGRAPHIC_DATA]/.*$" at bounding box center [307, 98] width 133 height 23
click at [254, 127] on input "/[GEOGRAPHIC_DATA]/" at bounding box center [286, 133] width 154 height 26
click at [241, 135] on input "/[GEOGRAPHIC_DATA]/" at bounding box center [286, 133] width 154 height 26
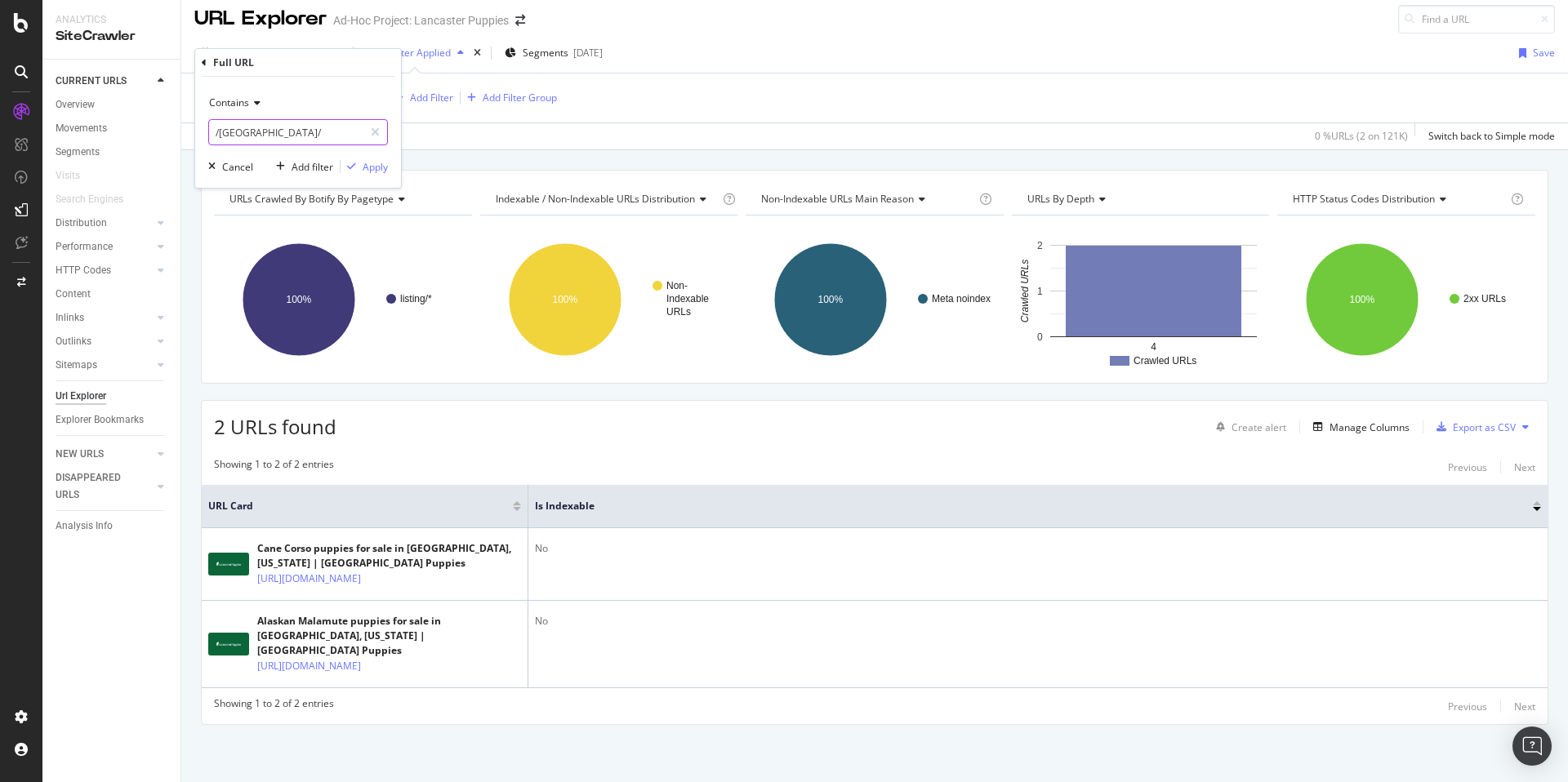
paste input "[GEOGRAPHIC_DATA]"
type input "/[GEOGRAPHIC_DATA]/"
click at [376, 166] on div "Apply" at bounding box center [375, 167] width 25 height 14
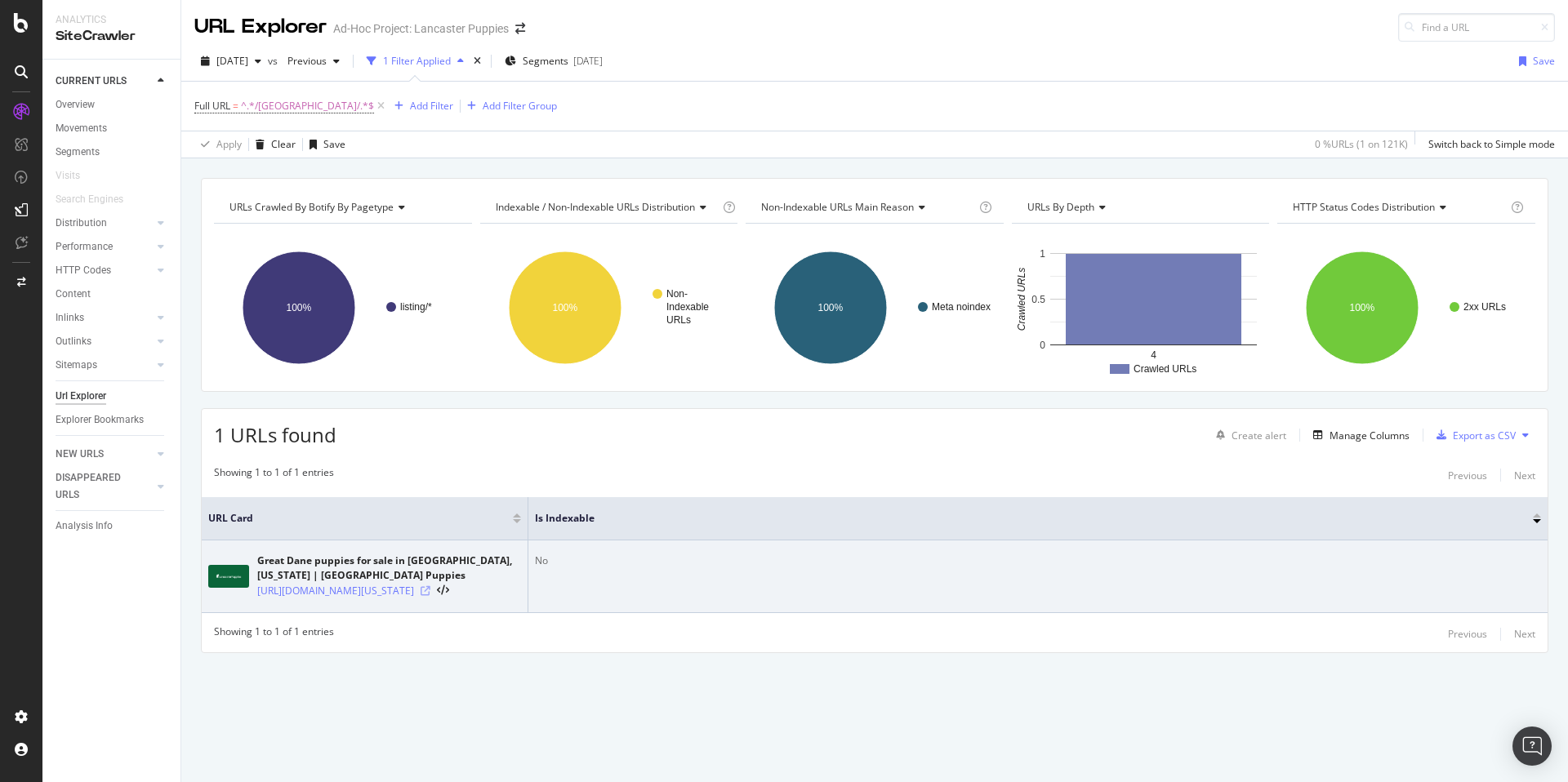
click at [430, 596] on icon at bounding box center [425, 591] width 10 height 10
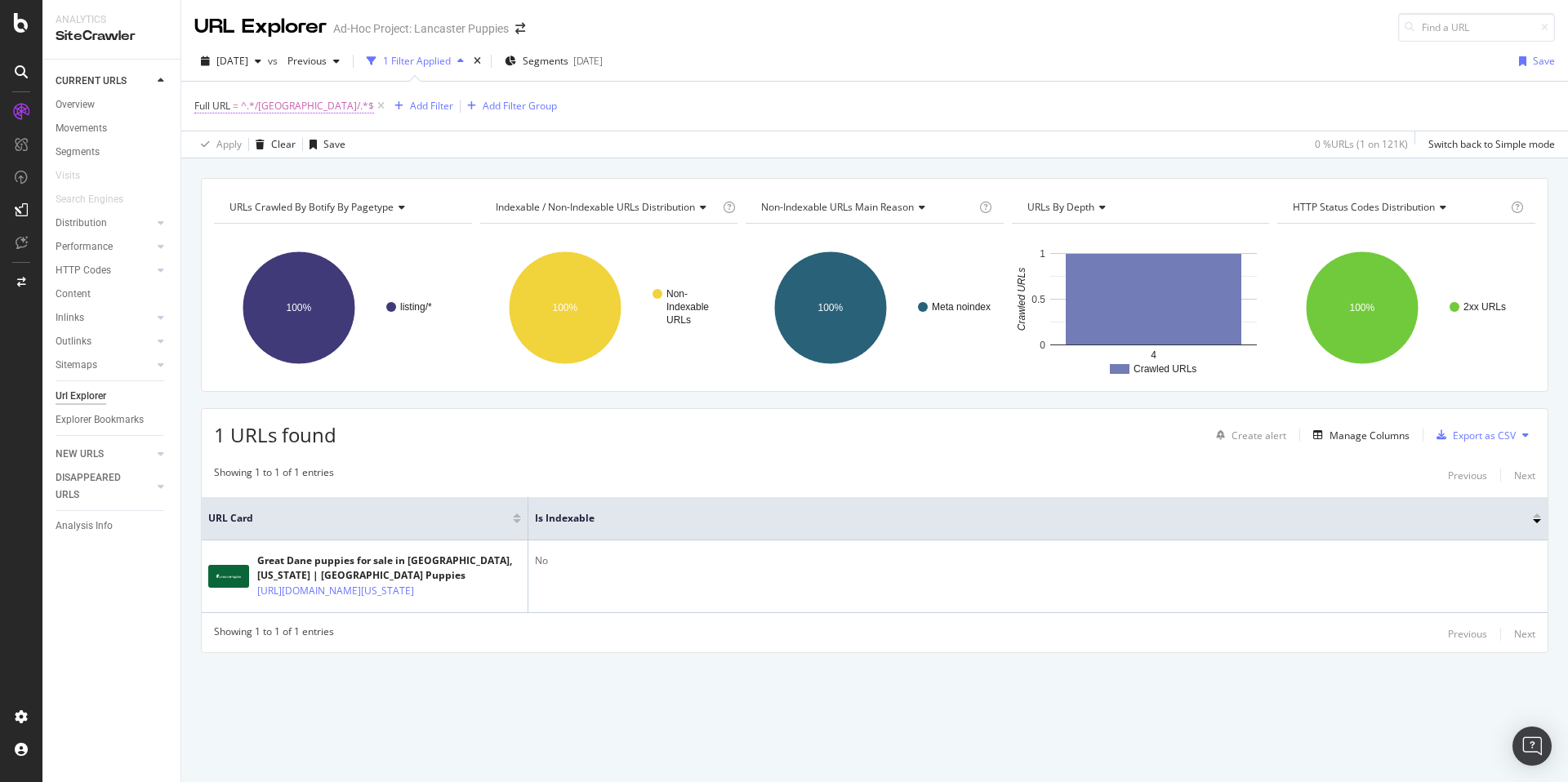
click at [285, 104] on span "^.*/[GEOGRAPHIC_DATA]/.*$" at bounding box center [307, 106] width 133 height 23
click at [233, 172] on input "/[GEOGRAPHIC_DATA]/" at bounding box center [286, 174] width 154 height 26
click at [232, 176] on input "/[GEOGRAPHIC_DATA]/" at bounding box center [286, 174] width 154 height 26
click at [229, 175] on input "/[GEOGRAPHIC_DATA]/" at bounding box center [286, 174] width 154 height 26
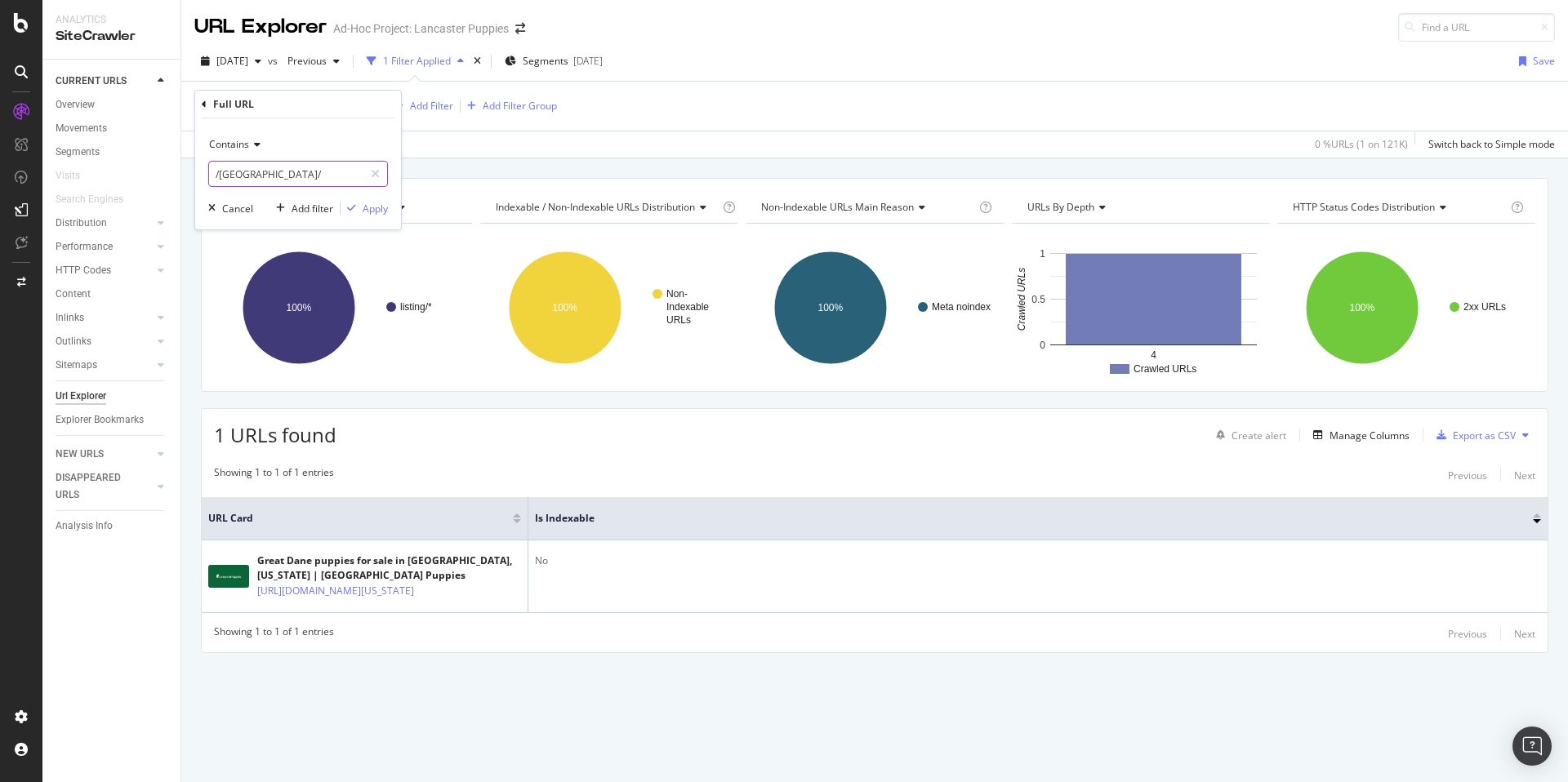
click at [229, 175] on input "/[GEOGRAPHIC_DATA]/" at bounding box center [286, 174] width 154 height 26
paste input "jonesboro"
type input "/[GEOGRAPHIC_DATA]/"
click at [367, 204] on div "Apply" at bounding box center [375, 209] width 25 height 14
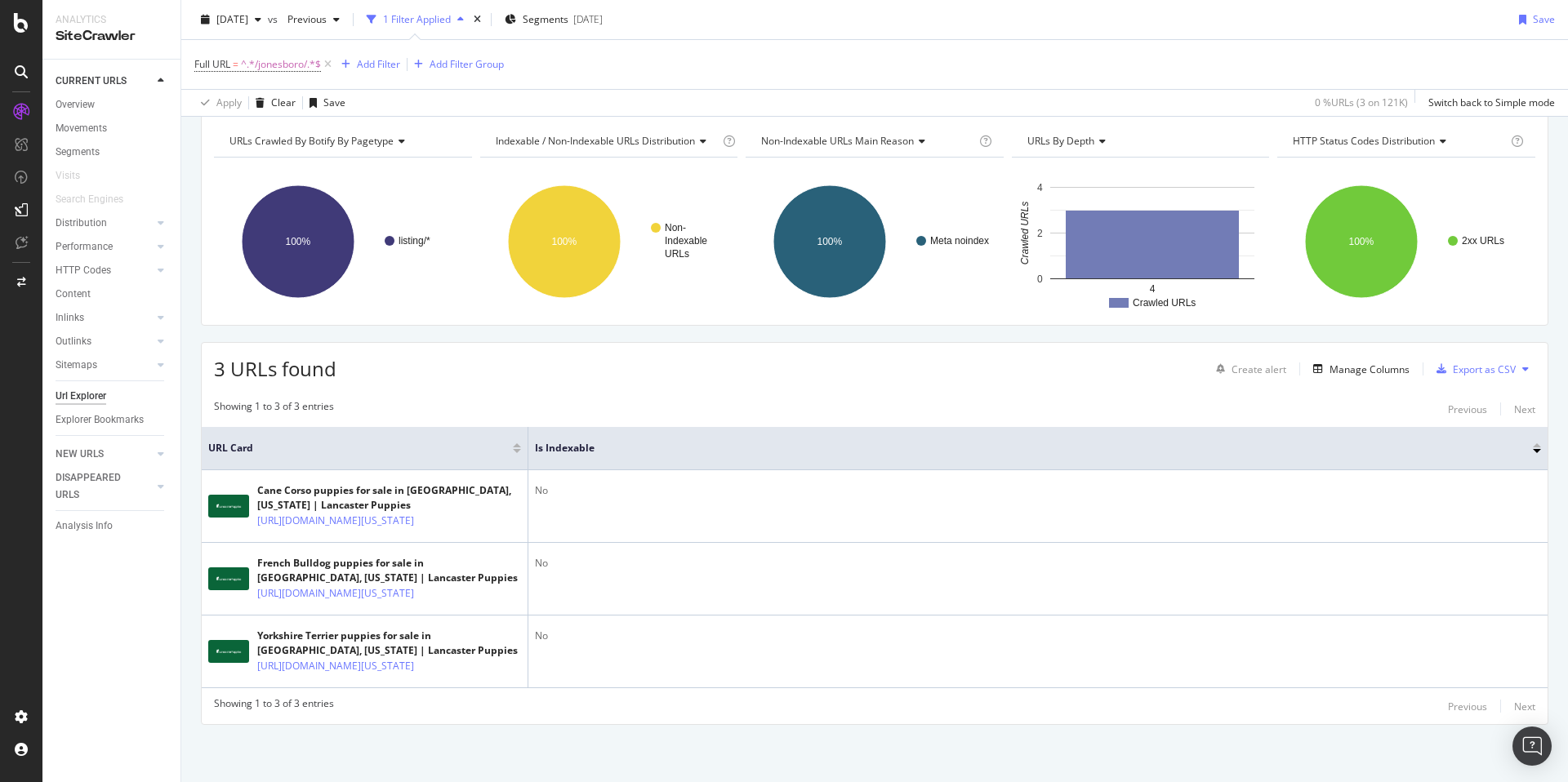
scroll to position [164, 0]
